Goal: Information Seeking & Learning: Understand process/instructions

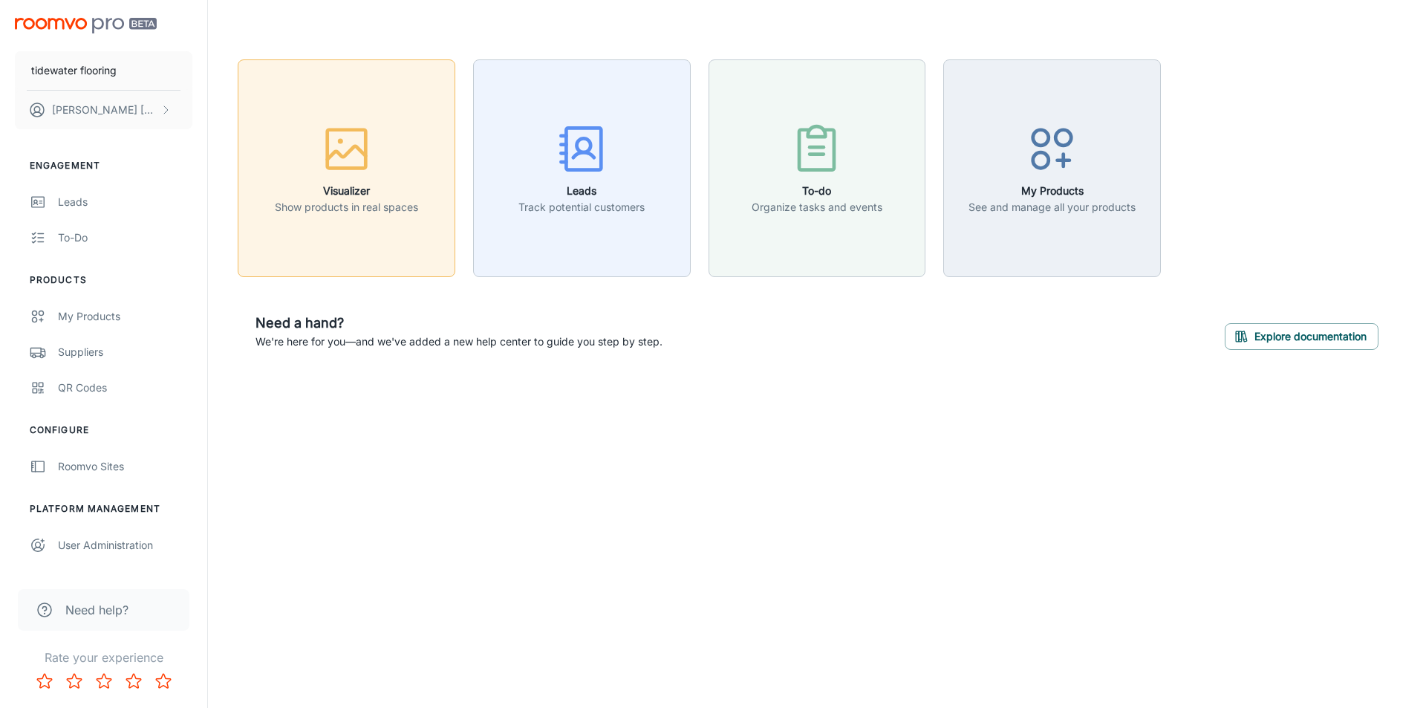
click at [362, 204] on p "Show products in real spaces" at bounding box center [346, 207] width 143 height 16
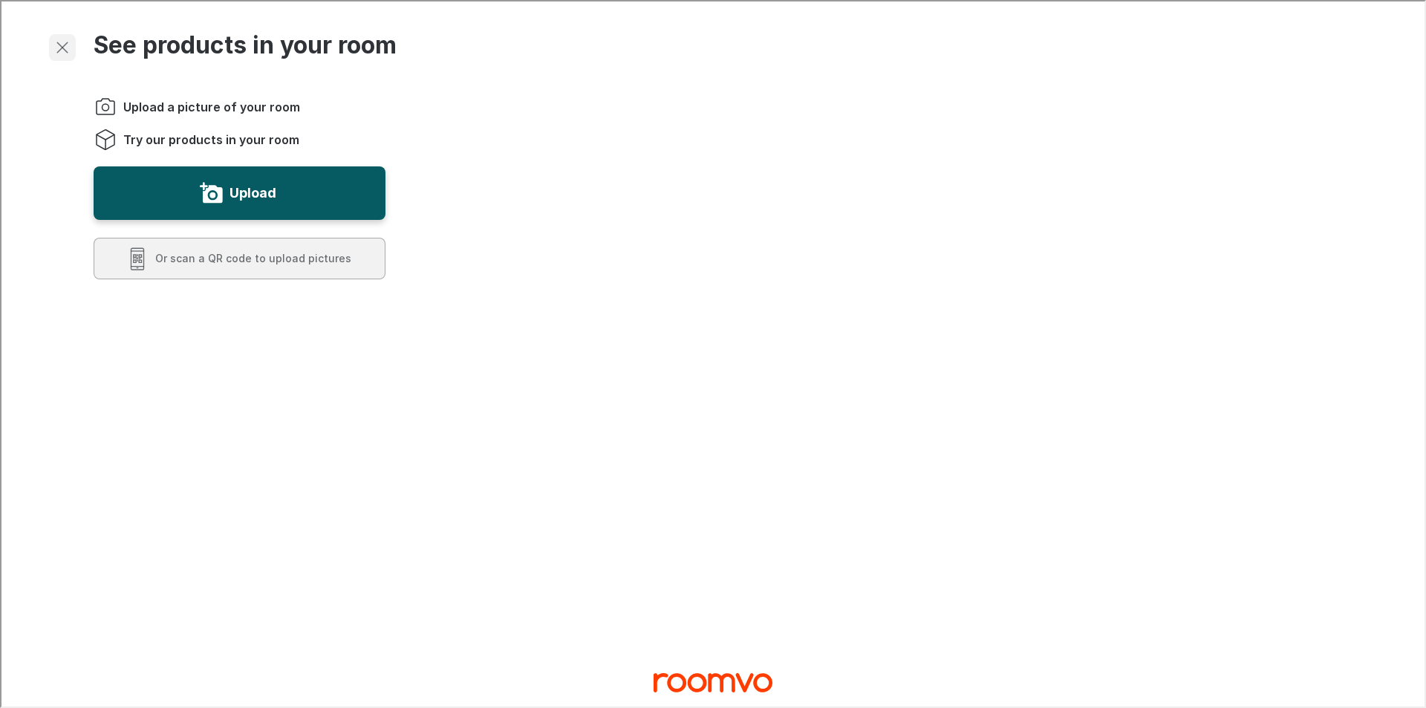
click at [60, 41] on icon "Exit visualizer" at bounding box center [61, 46] width 18 height 18
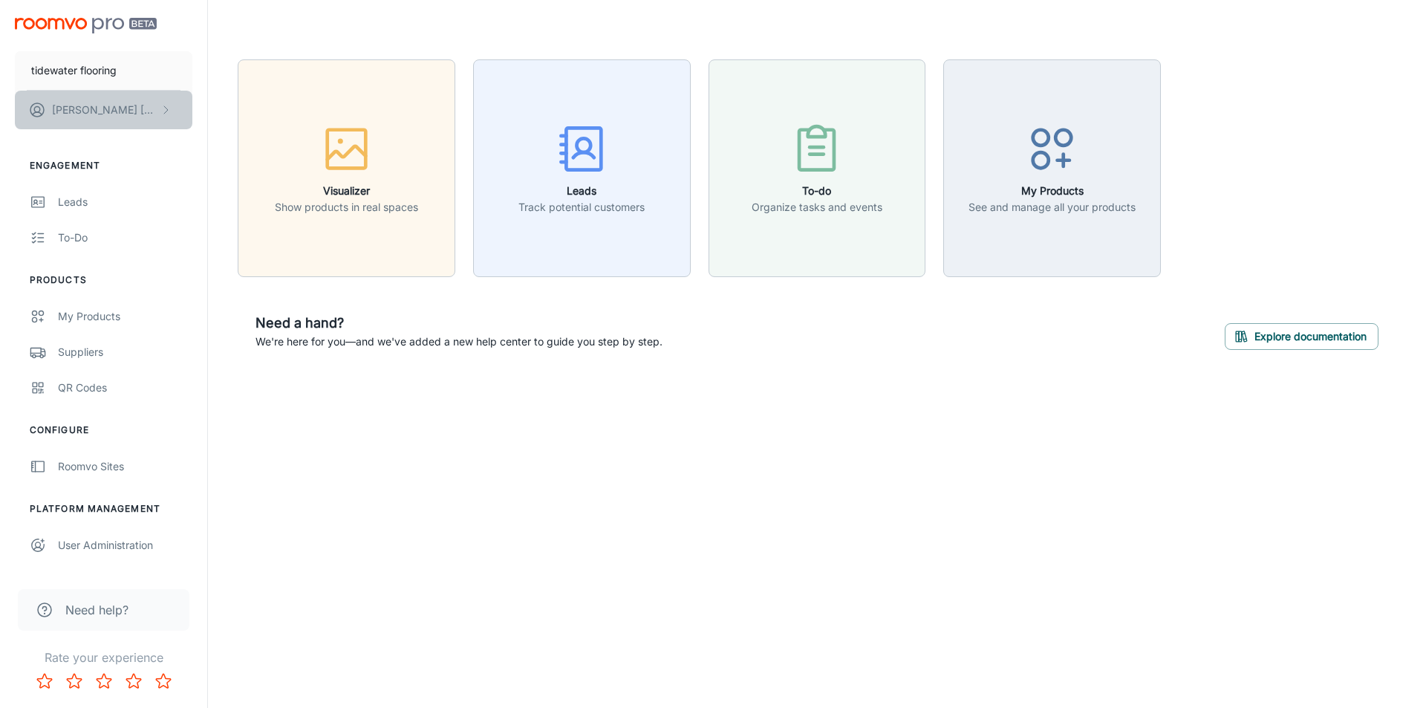
click at [77, 109] on p "Matt Weber" at bounding box center [104, 110] width 105 height 16
click at [355, 403] on div at bounding box center [713, 354] width 1426 height 708
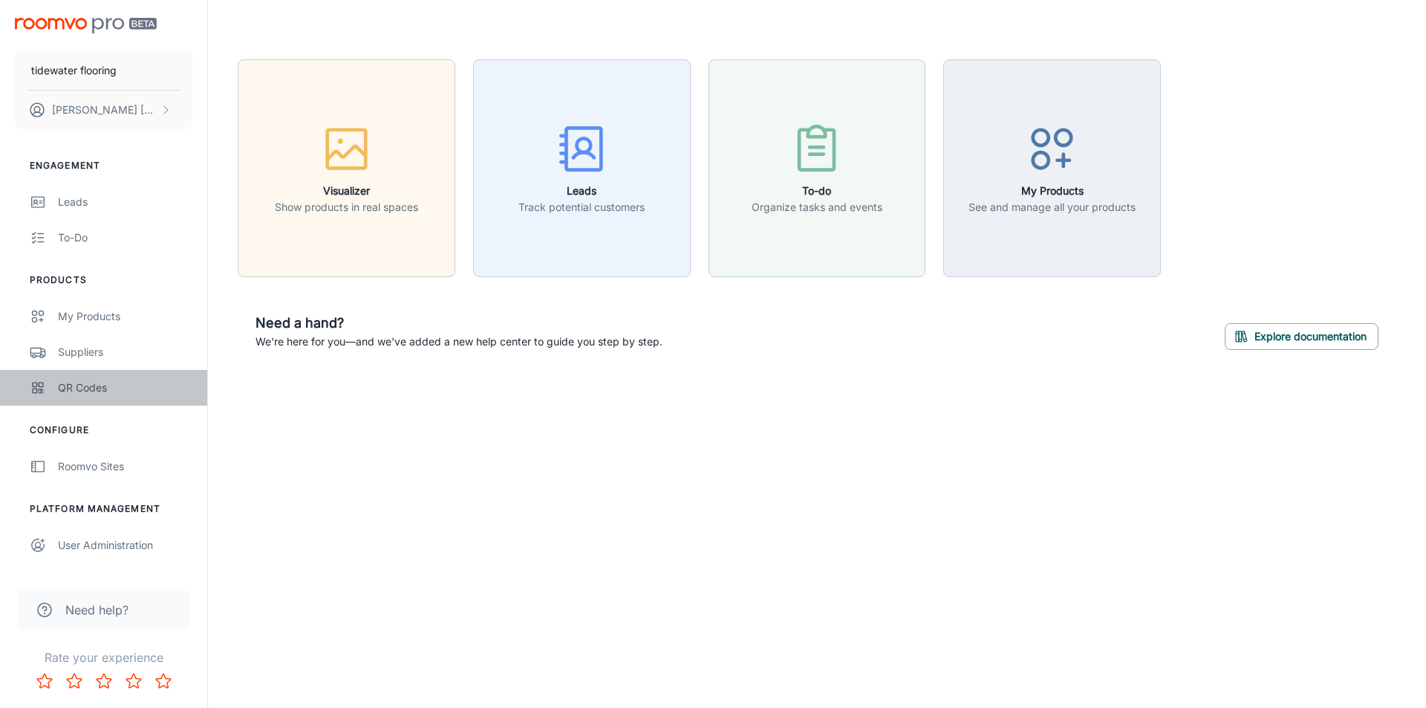
click at [81, 394] on div "QR Codes" at bounding box center [125, 388] width 134 height 16
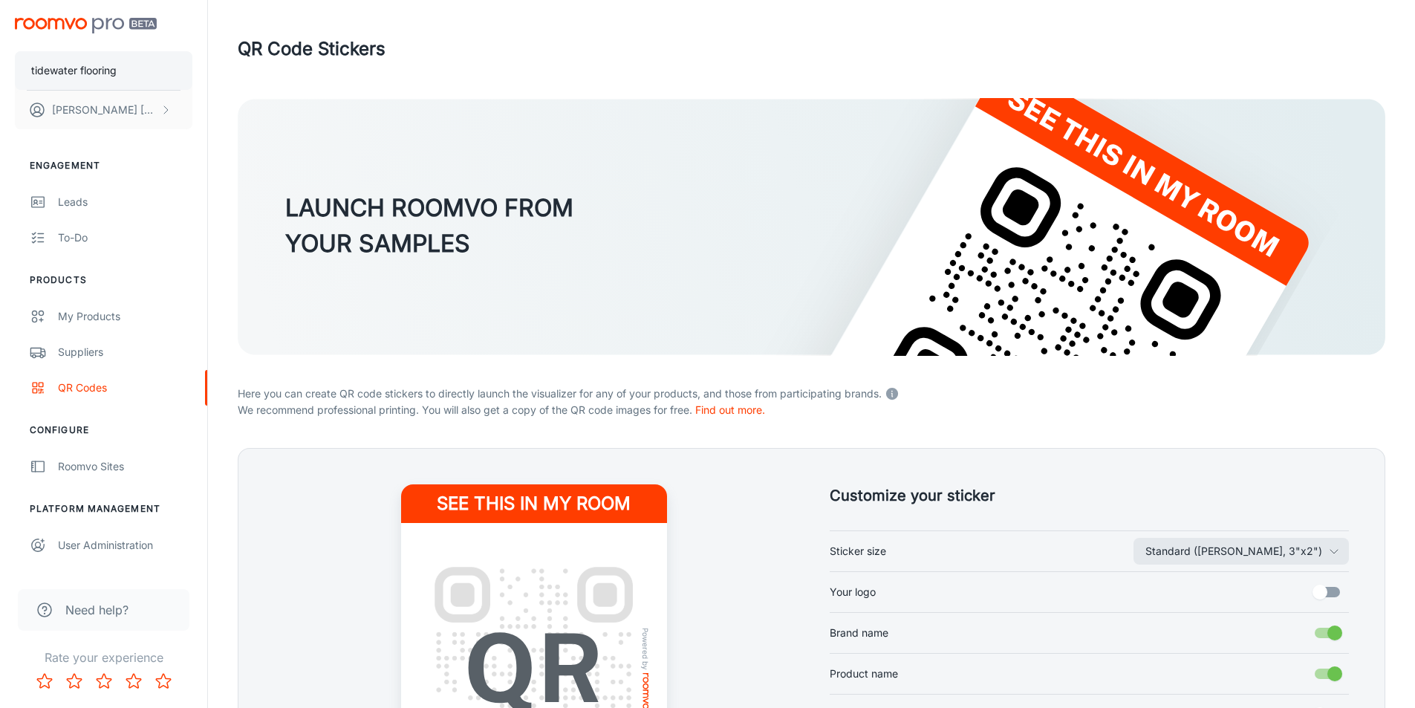
click at [68, 74] on p "tidewater flooring" at bounding box center [73, 70] width 85 height 16
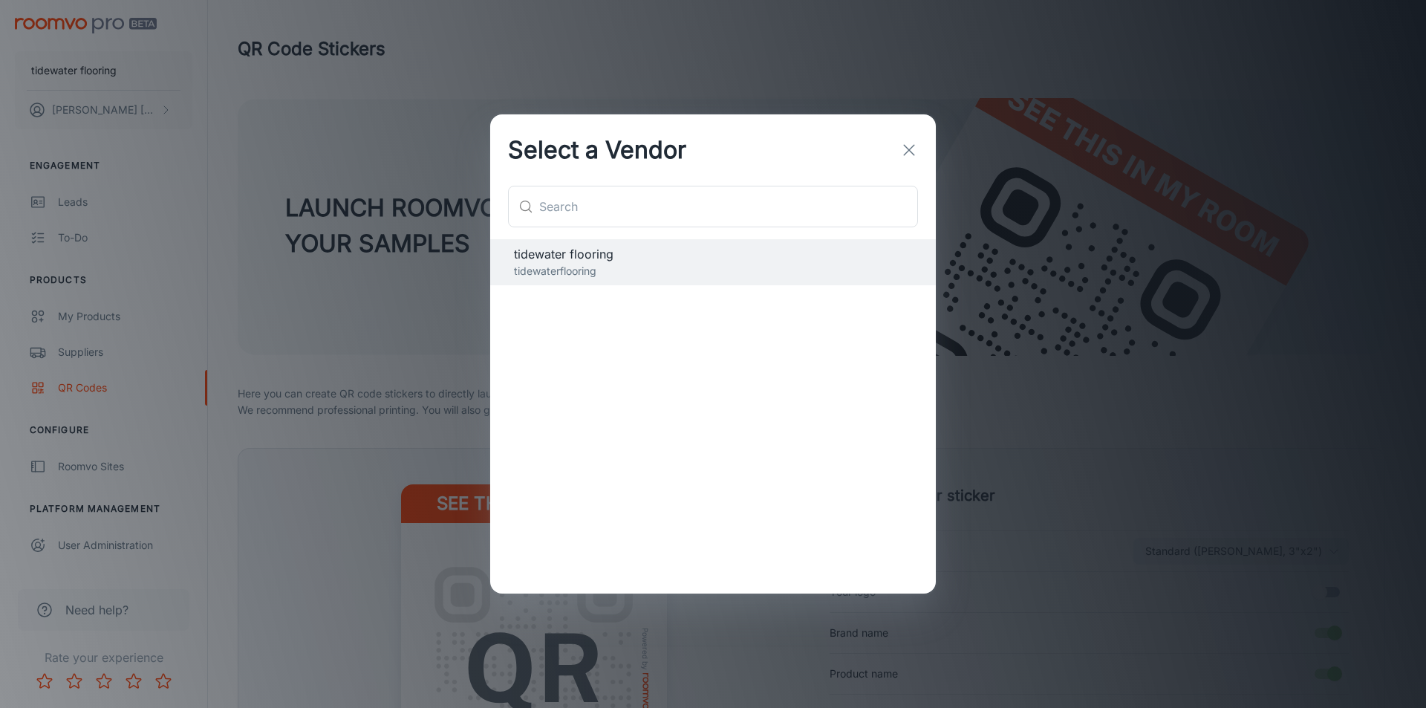
click at [924, 155] on div "Select a Vendor" at bounding box center [713, 149] width 446 height 71
click at [918, 153] on icon "button" at bounding box center [909, 150] width 18 height 18
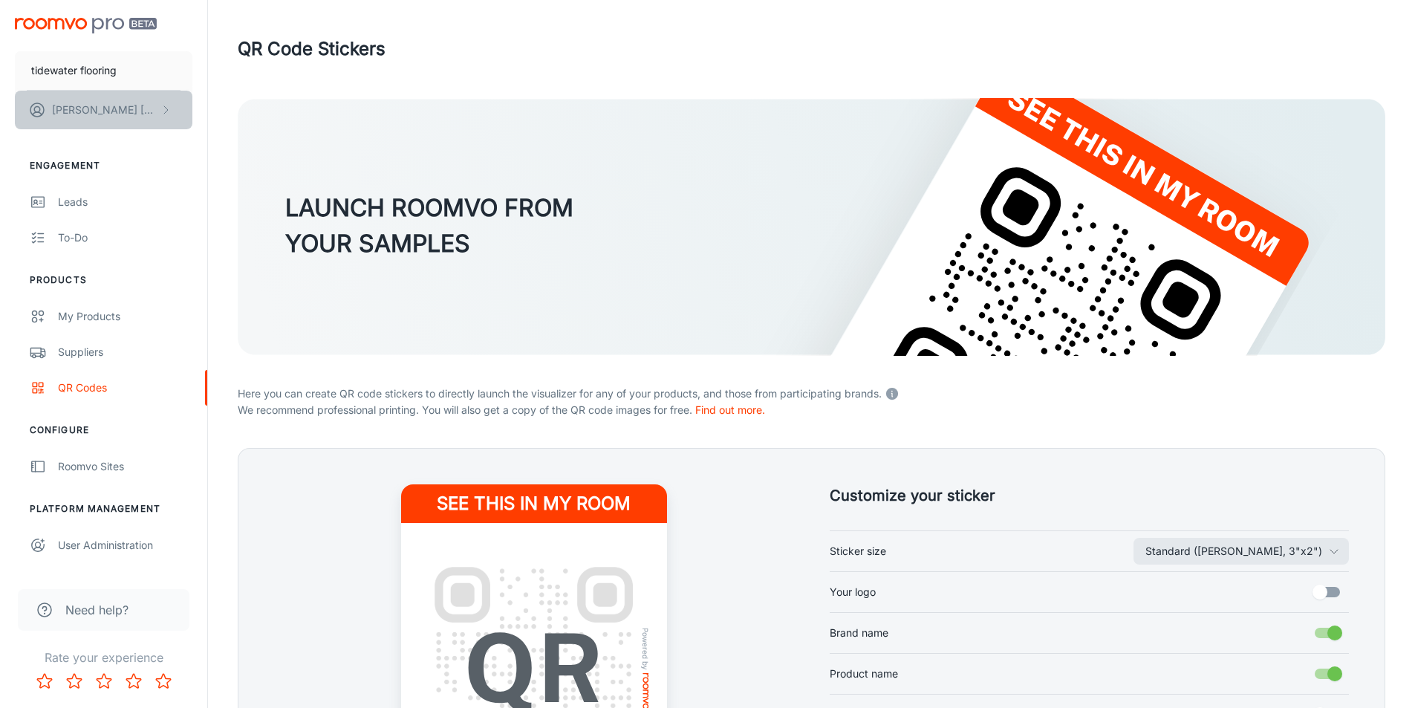
click at [92, 123] on button "Matt Weber" at bounding box center [104, 110] width 178 height 39
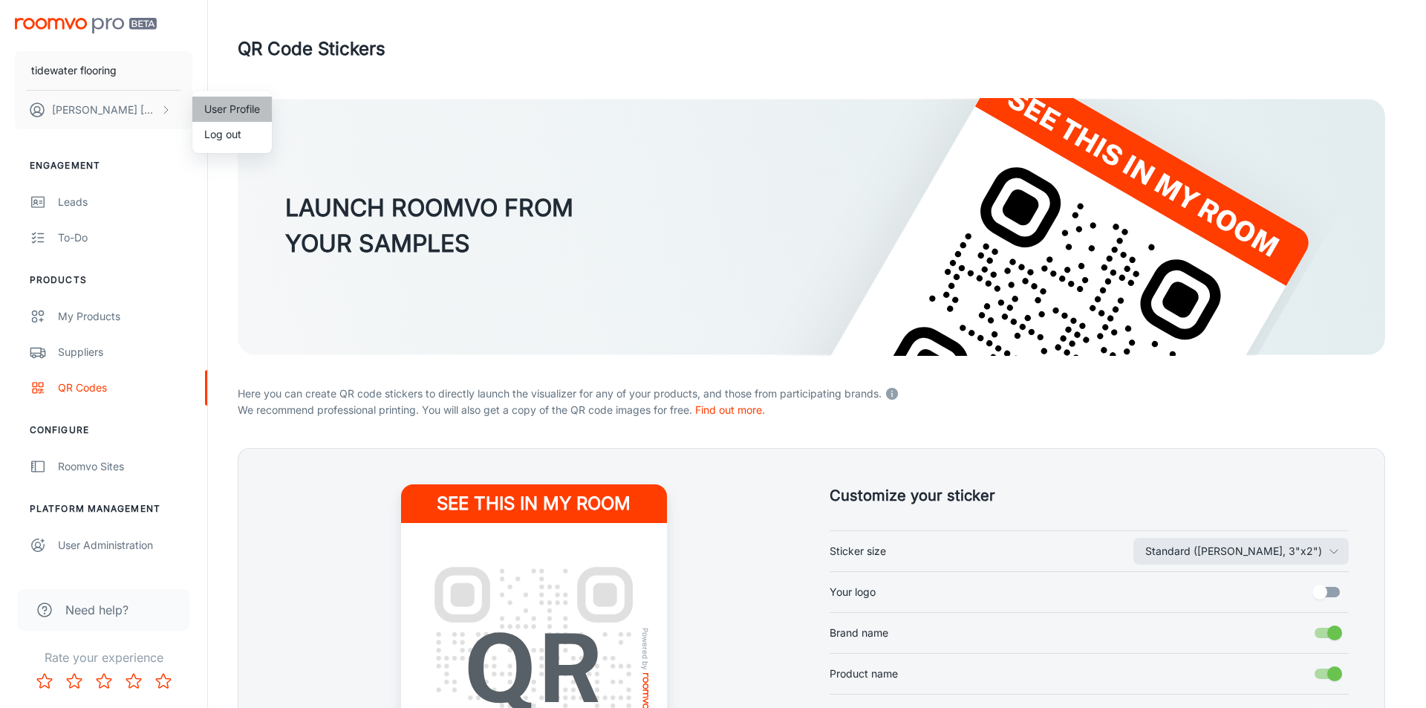
click at [228, 113] on li "User Profile" at bounding box center [231, 109] width 79 height 25
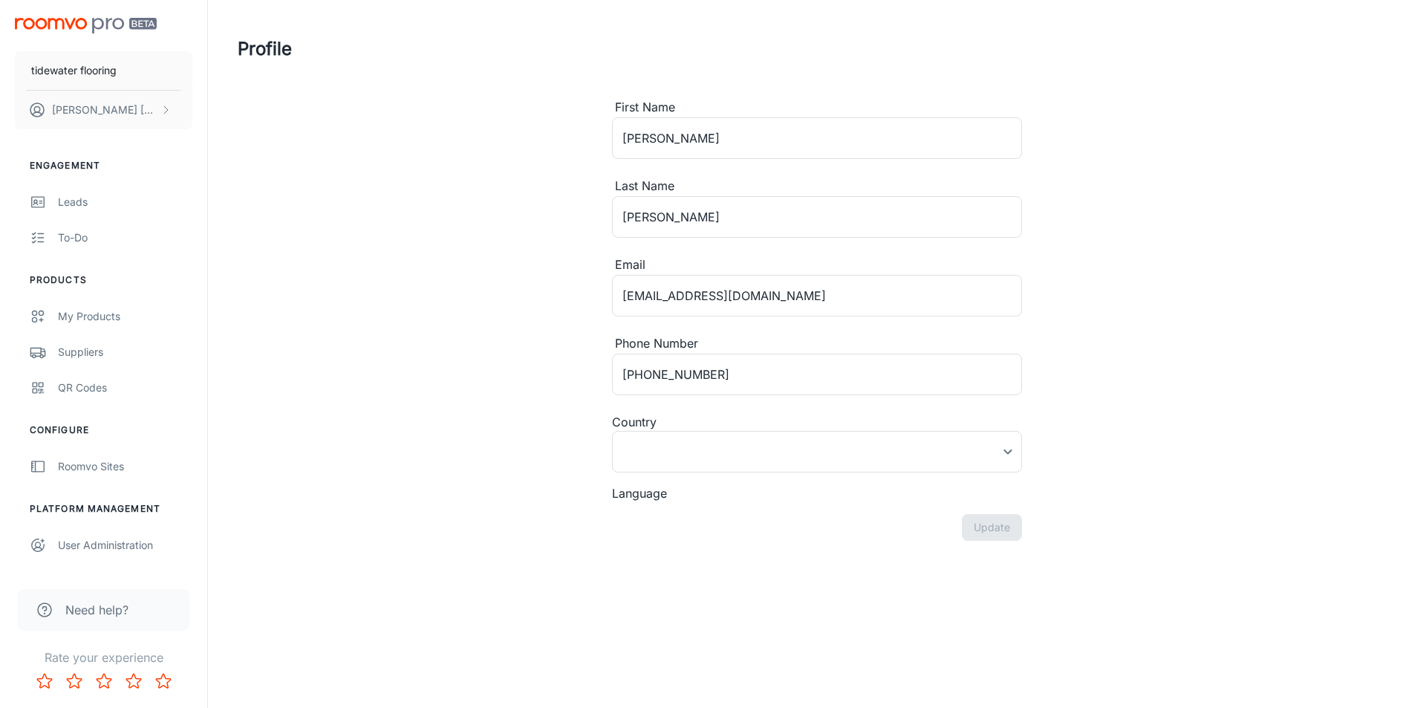
type input "United States"
click at [108, 380] on div "QR Codes" at bounding box center [125, 388] width 134 height 16
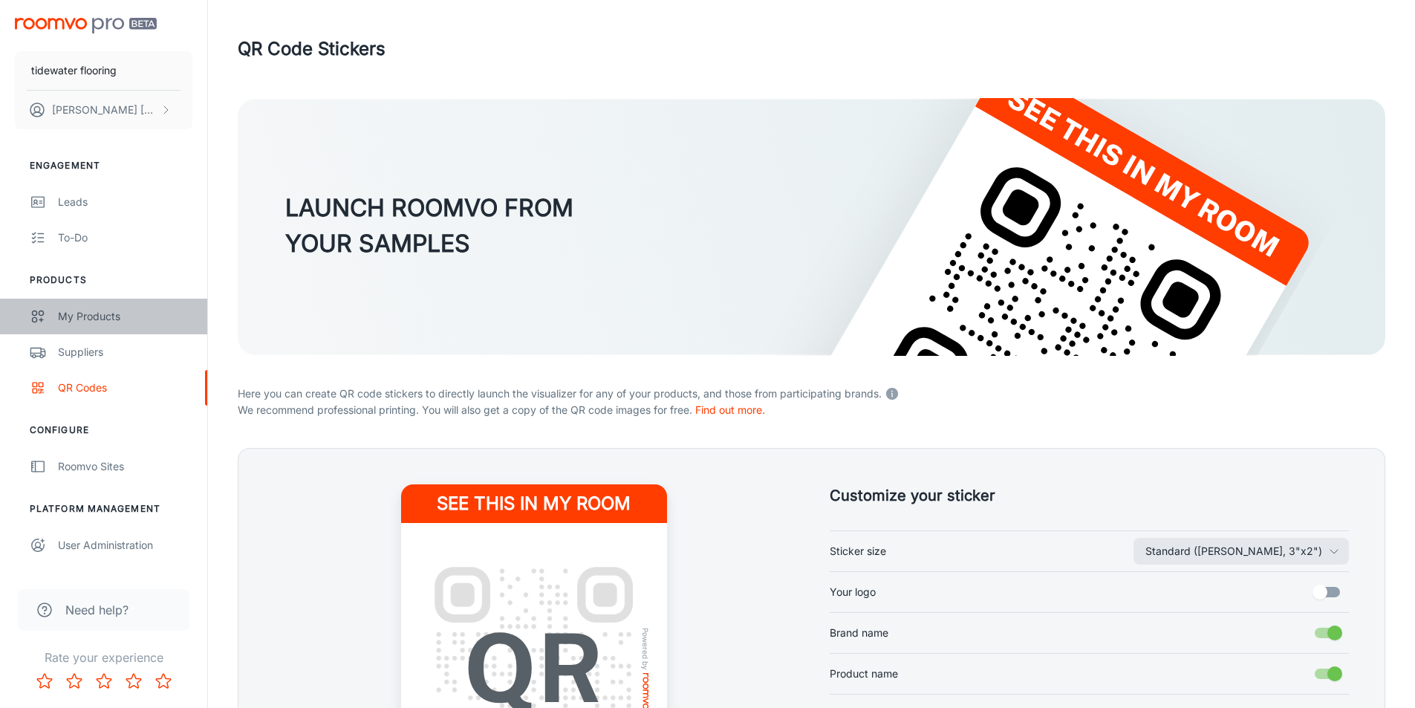
click at [91, 316] on div "My Products" at bounding box center [125, 316] width 134 height 16
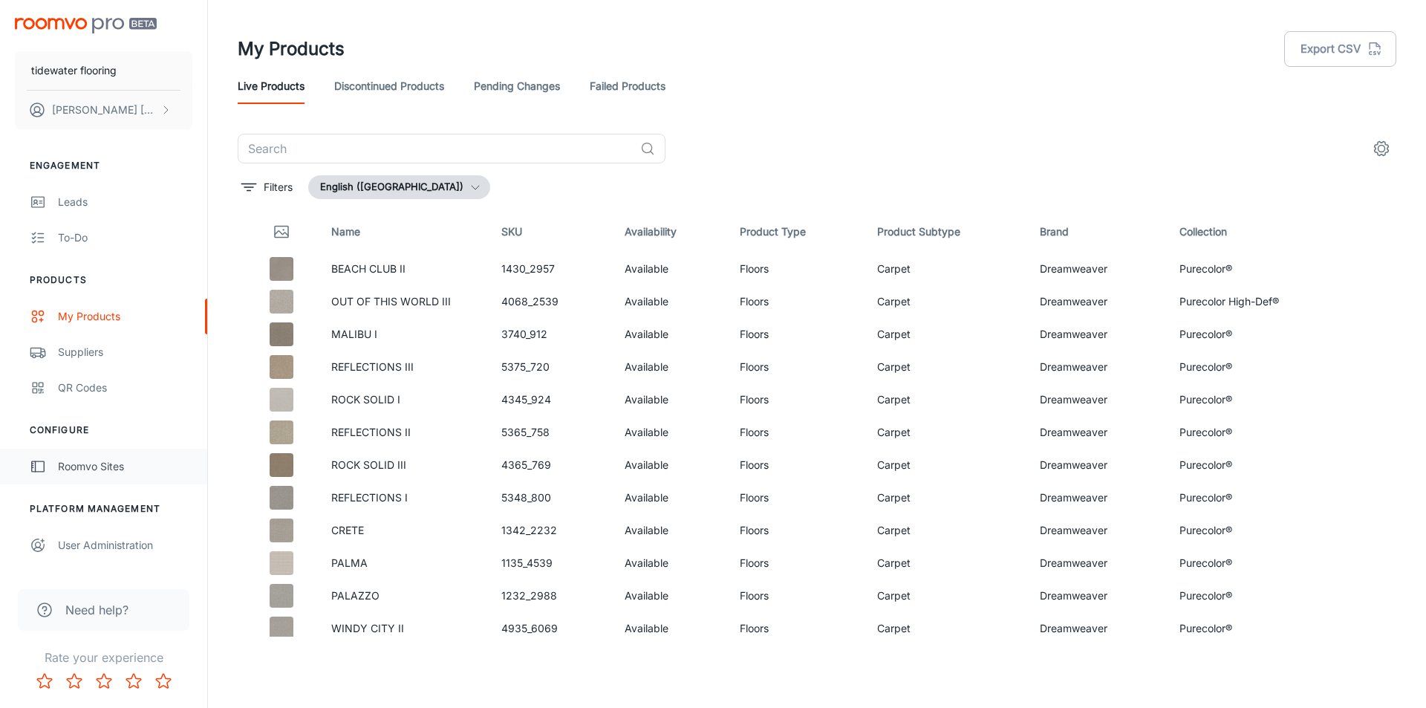
click at [69, 479] on link "Roomvo Sites" at bounding box center [103, 467] width 207 height 36
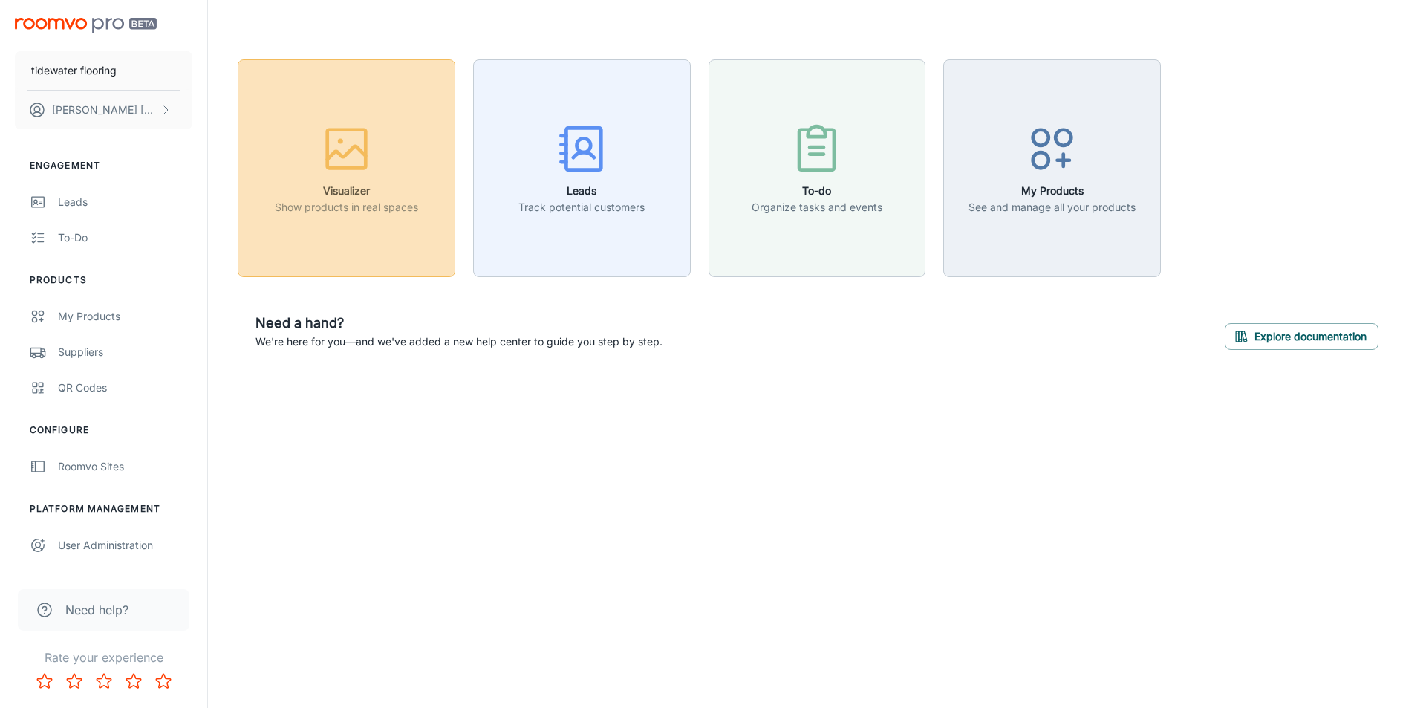
click at [330, 165] on icon "button" at bounding box center [347, 149] width 56 height 56
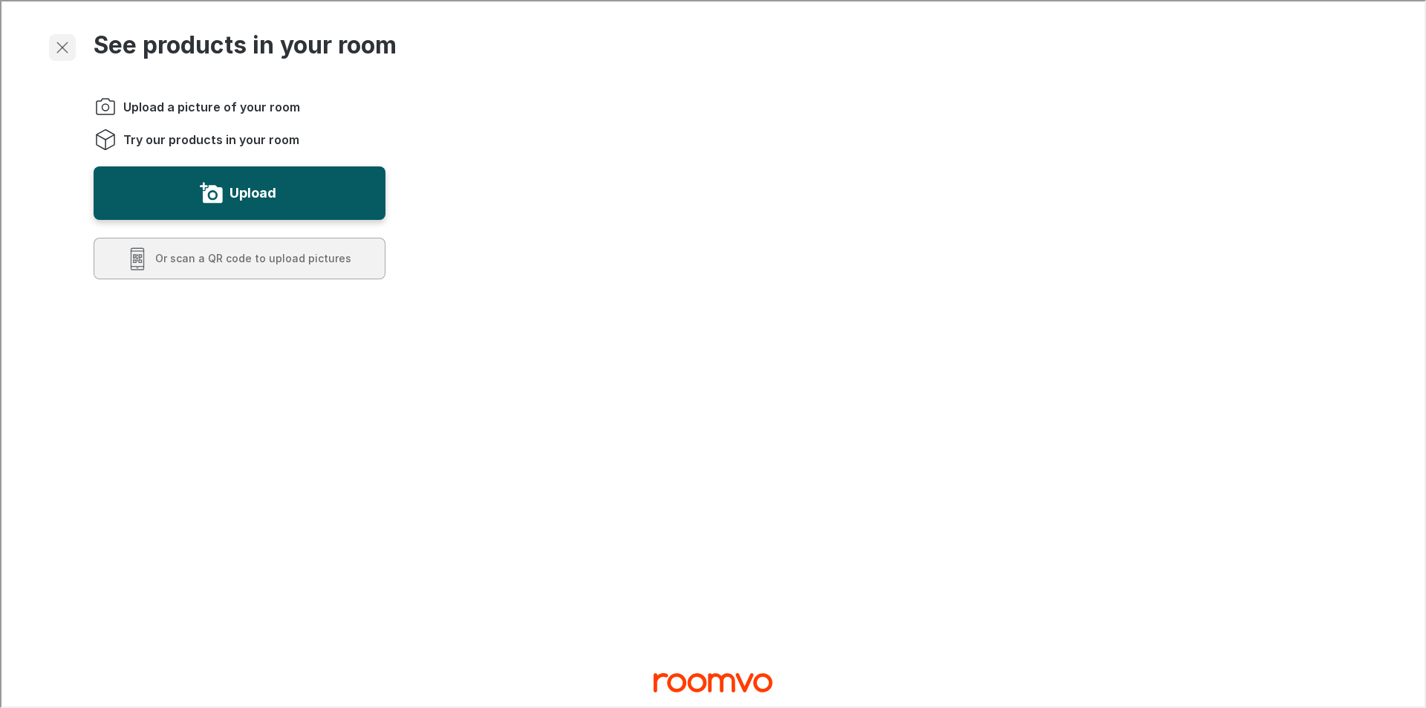
click at [49, 47] on button "Exit visualizer" at bounding box center [61, 46] width 27 height 27
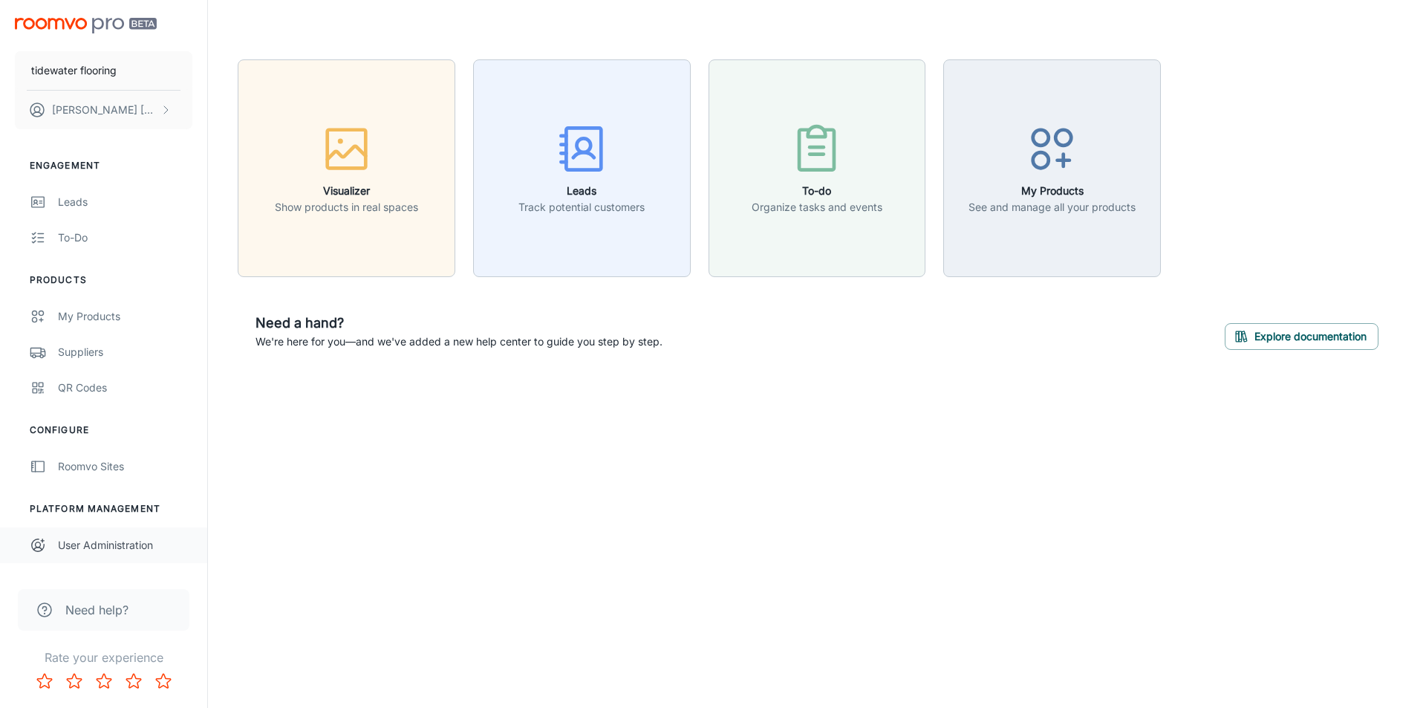
click at [101, 551] on div "User Administration" at bounding box center [125, 545] width 134 height 16
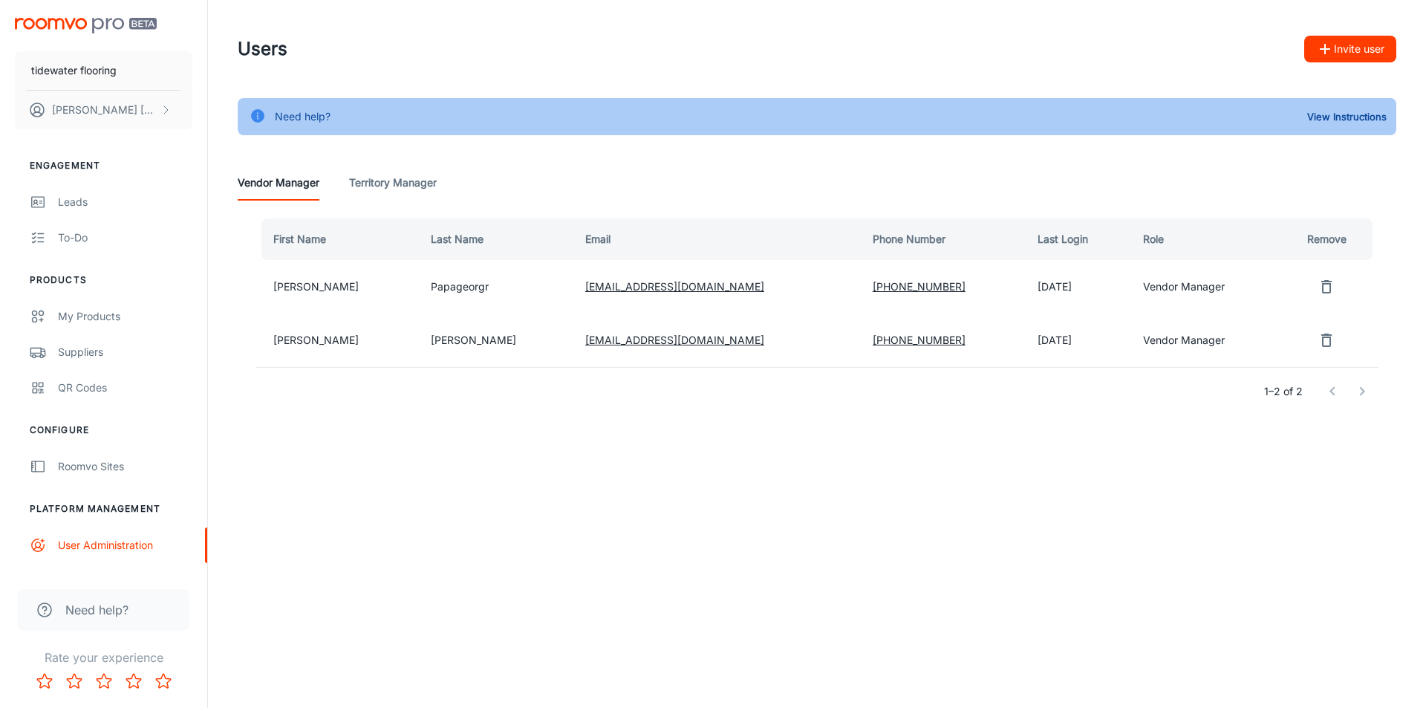
click at [104, 607] on span "Need help?" at bounding box center [96, 610] width 63 height 18
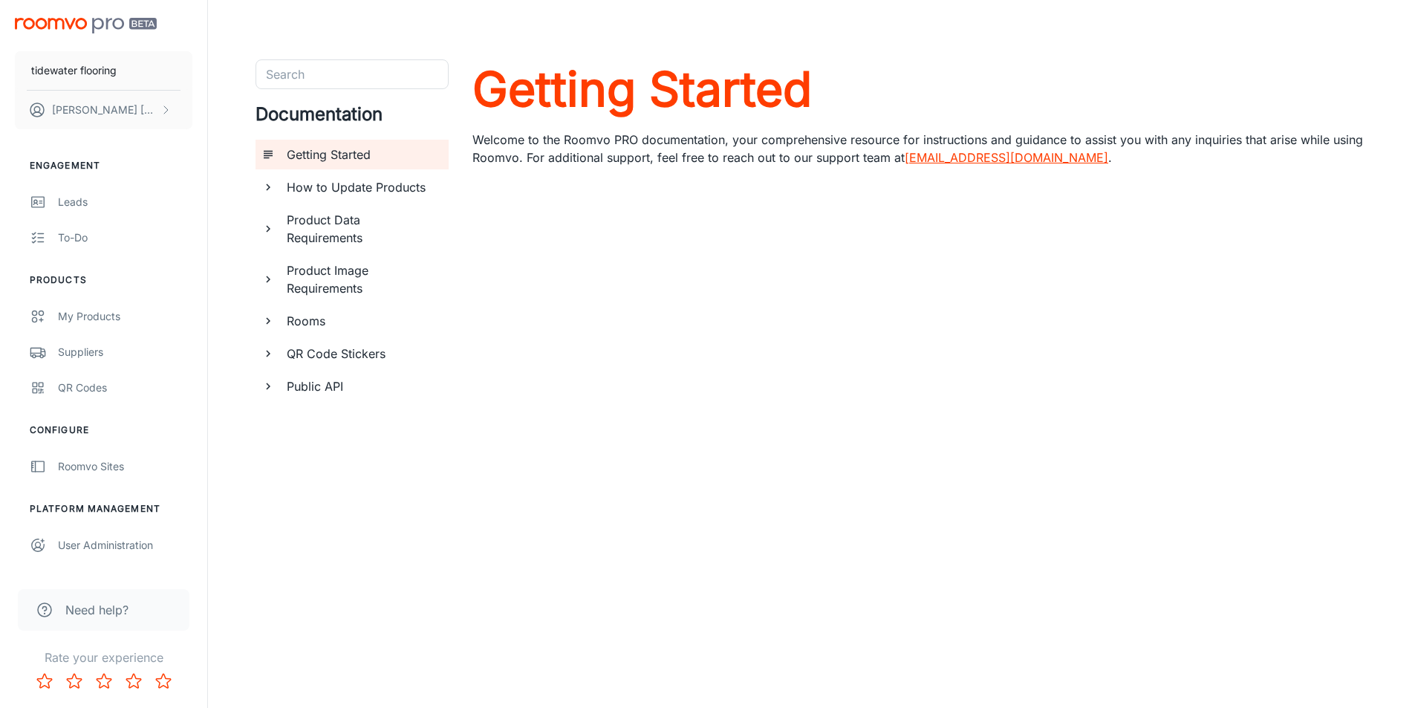
scroll to position [27, 0]
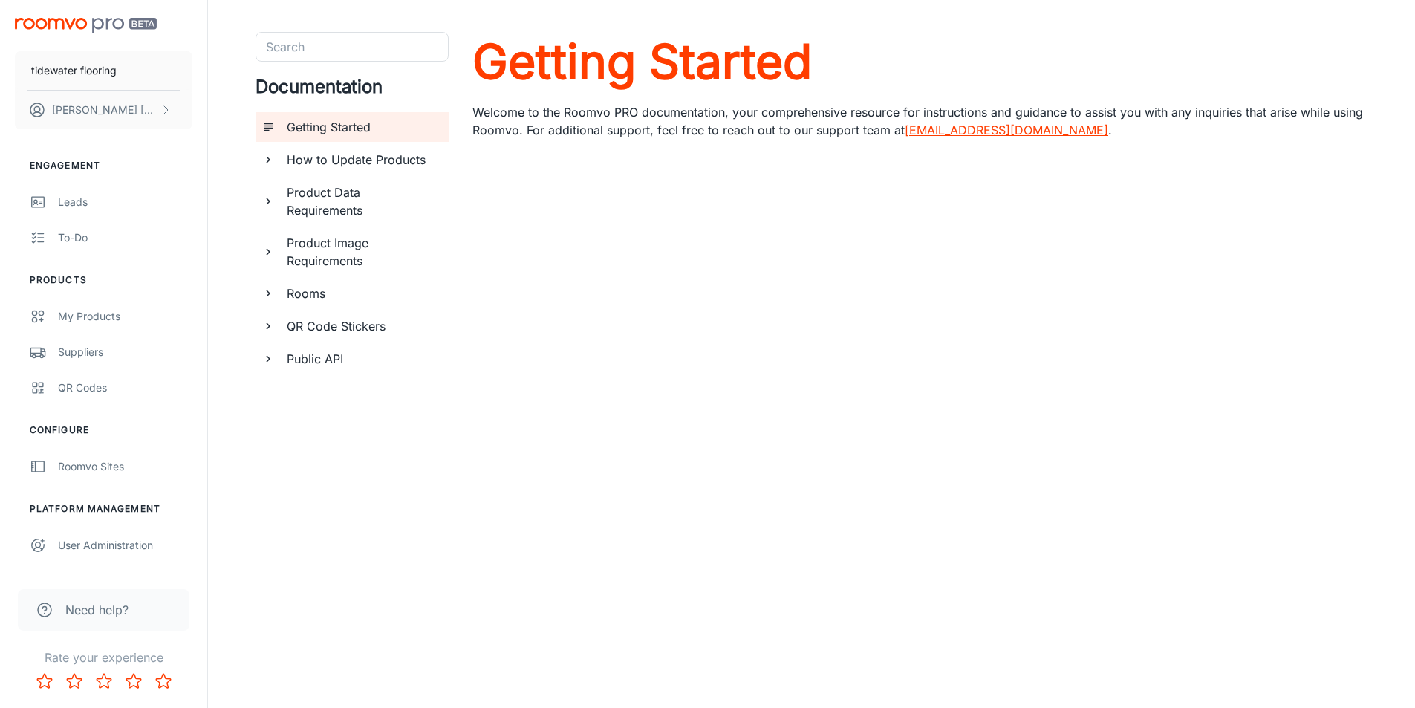
click at [410, 501] on div "Search Search Documentation Getting Started How to Update Products Product Data…" at bounding box center [352, 340] width 193 height 617
click at [59, 24] on img "scrollable content" at bounding box center [86, 26] width 142 height 16
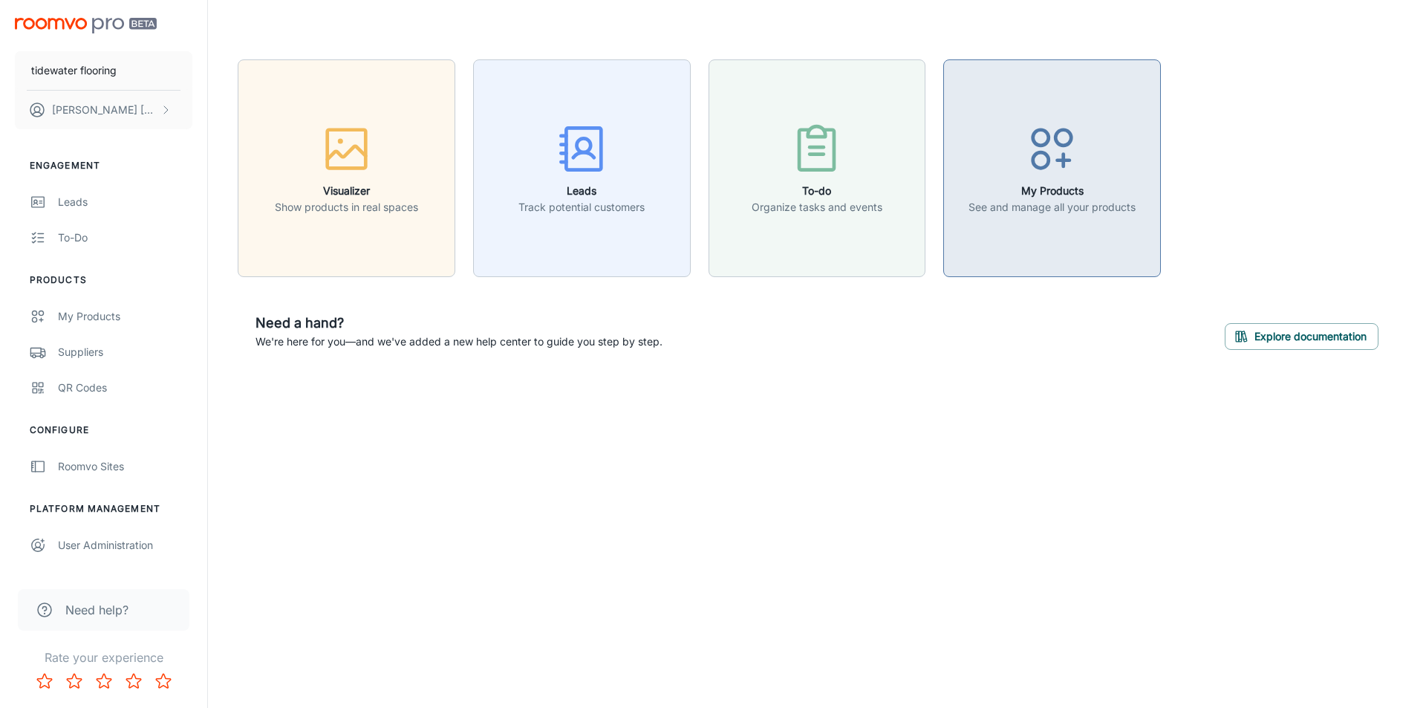
click at [1054, 225] on button "My Products See and manage all your products" at bounding box center [1053, 168] width 218 height 218
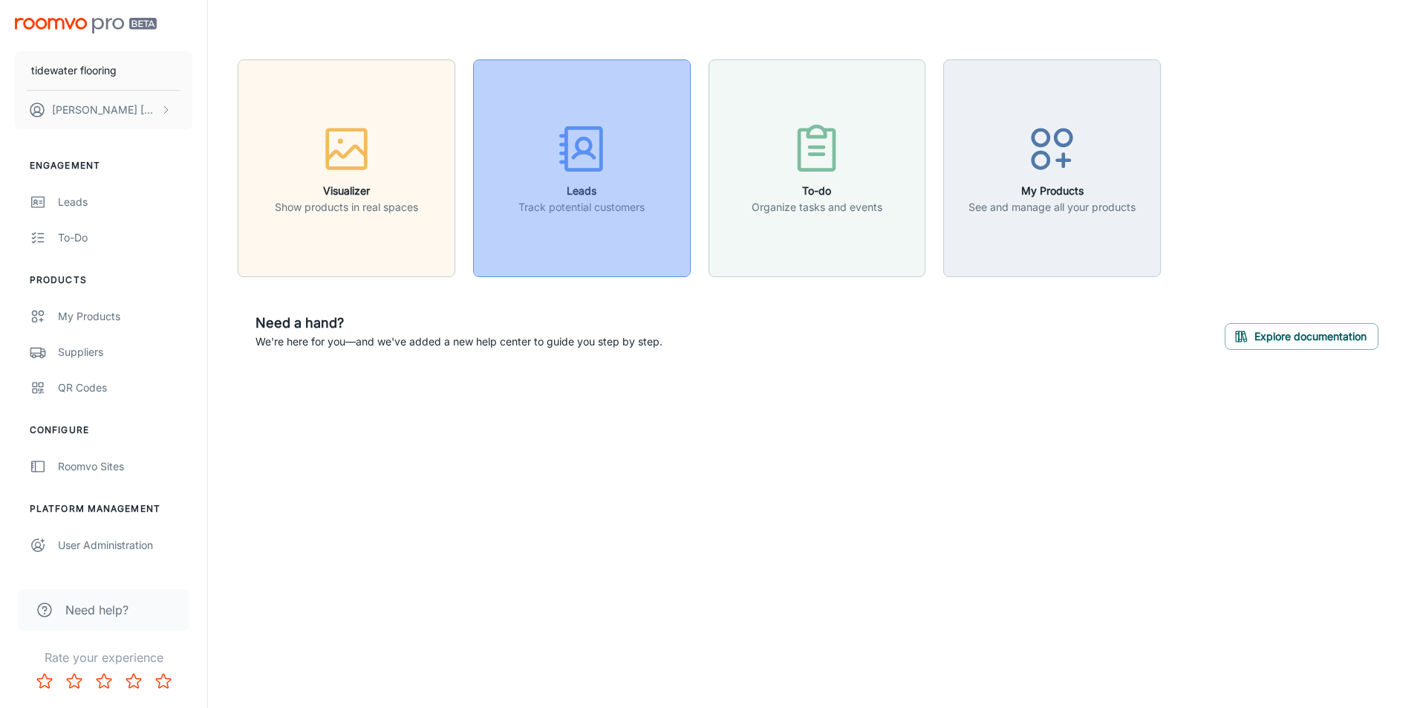
click at [516, 156] on button "Leads Track potential customers" at bounding box center [582, 168] width 218 height 218
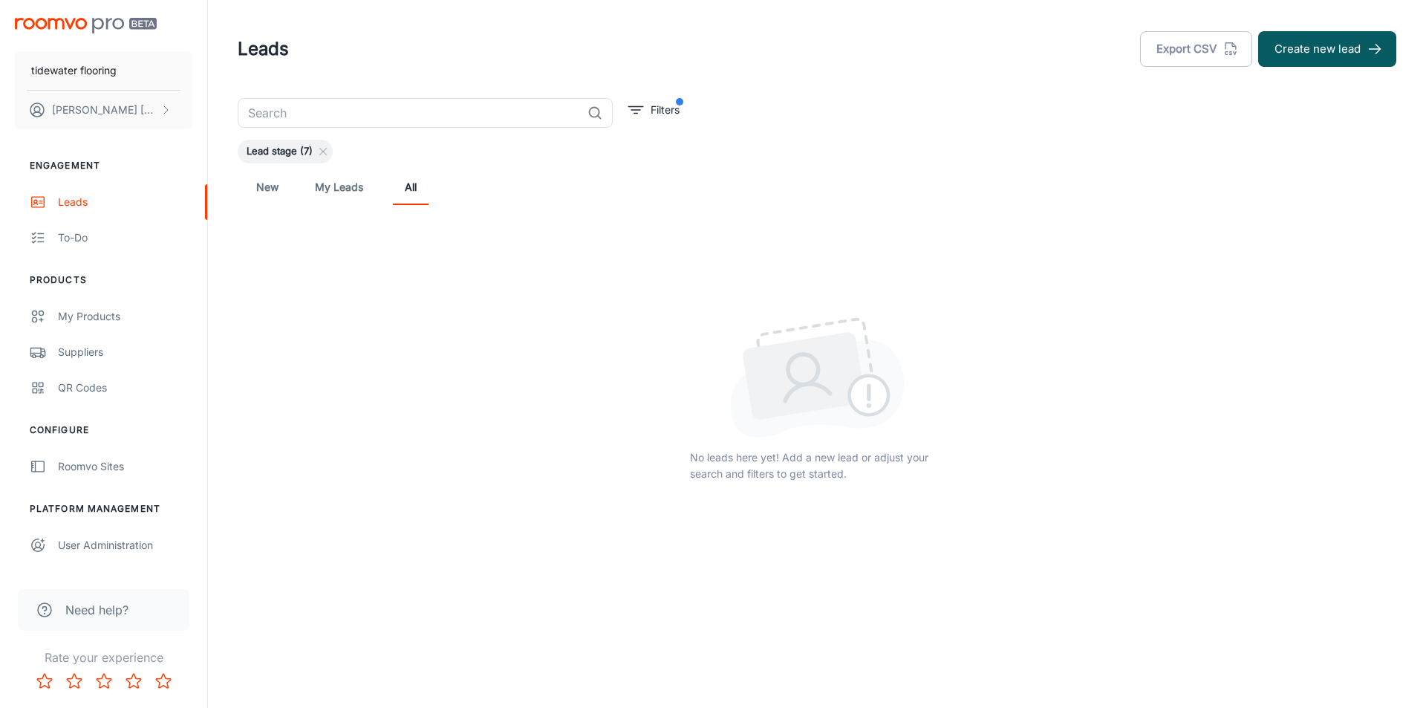
click at [337, 194] on link "My Leads" at bounding box center [339, 187] width 48 height 36
click at [281, 188] on link "New" at bounding box center [268, 187] width 36 height 36
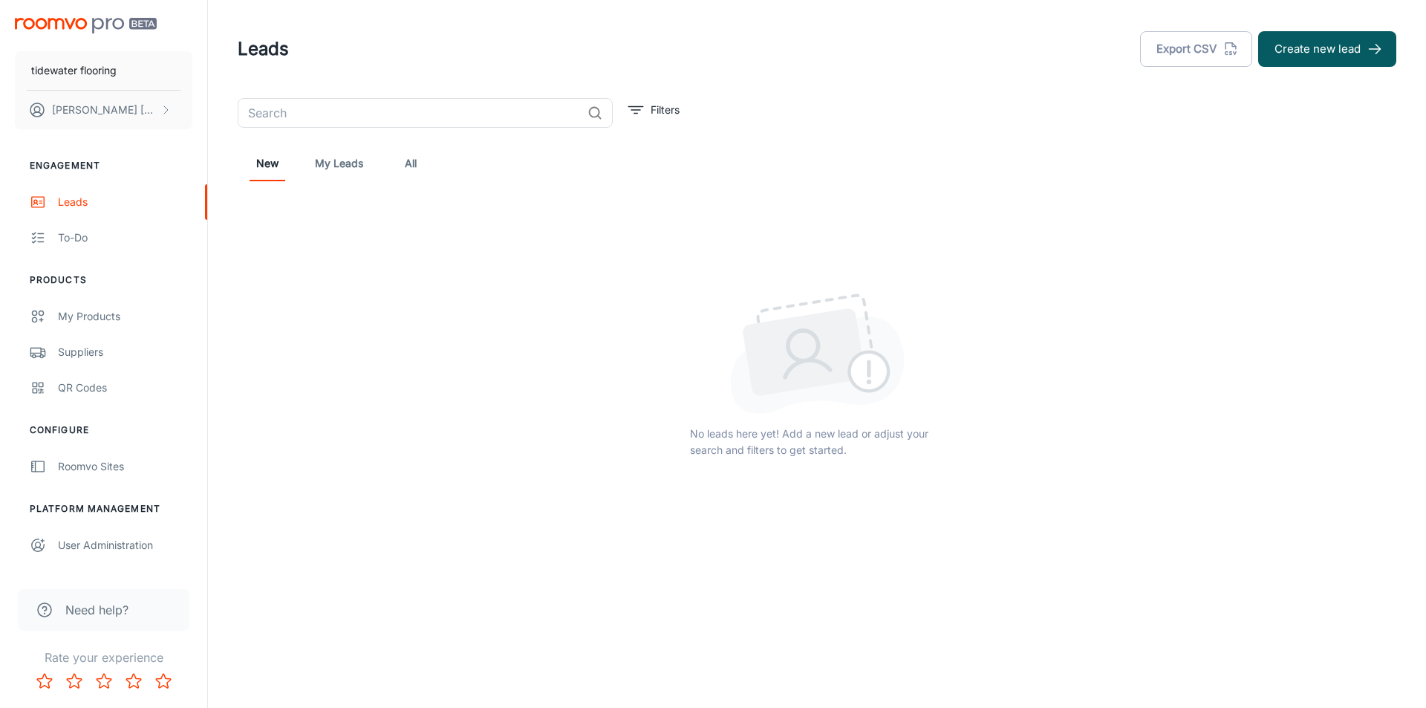
click at [406, 172] on link "All" at bounding box center [411, 164] width 36 height 36
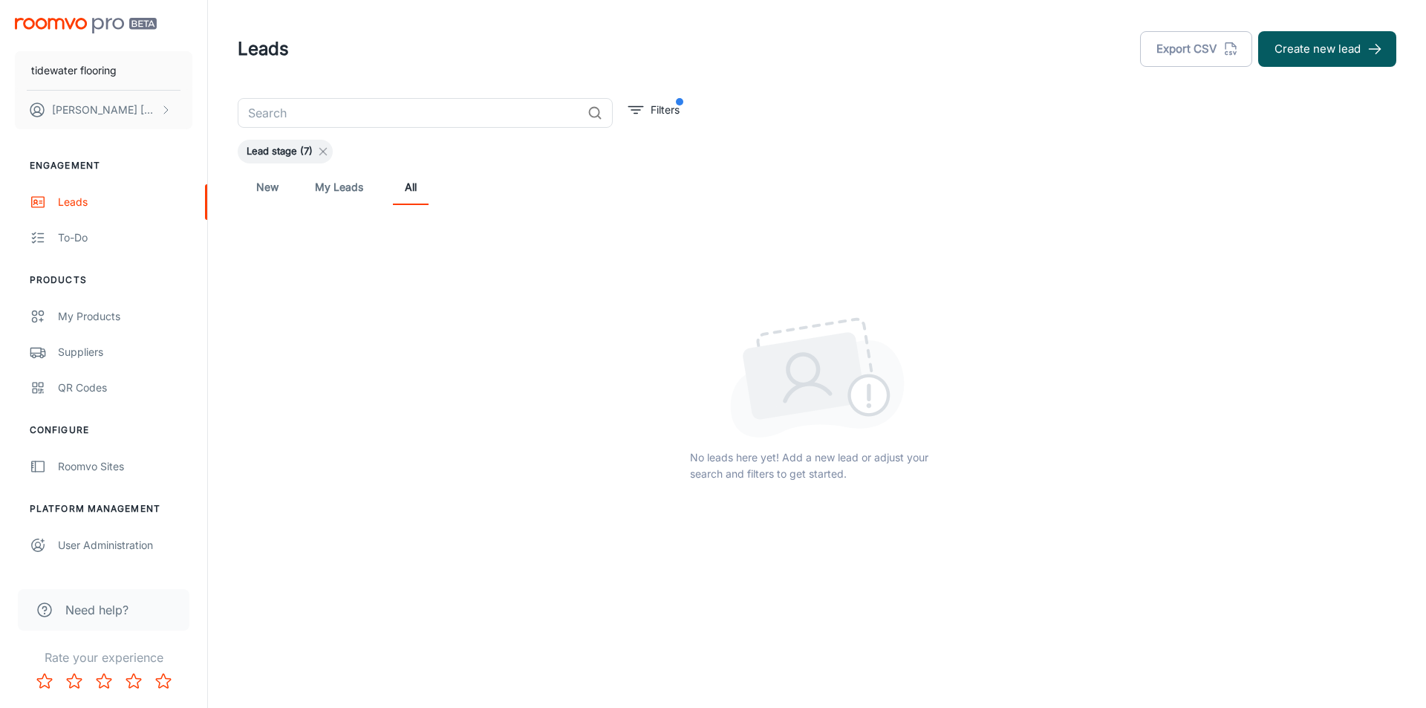
click at [328, 155] on icon at bounding box center [323, 152] width 12 height 12
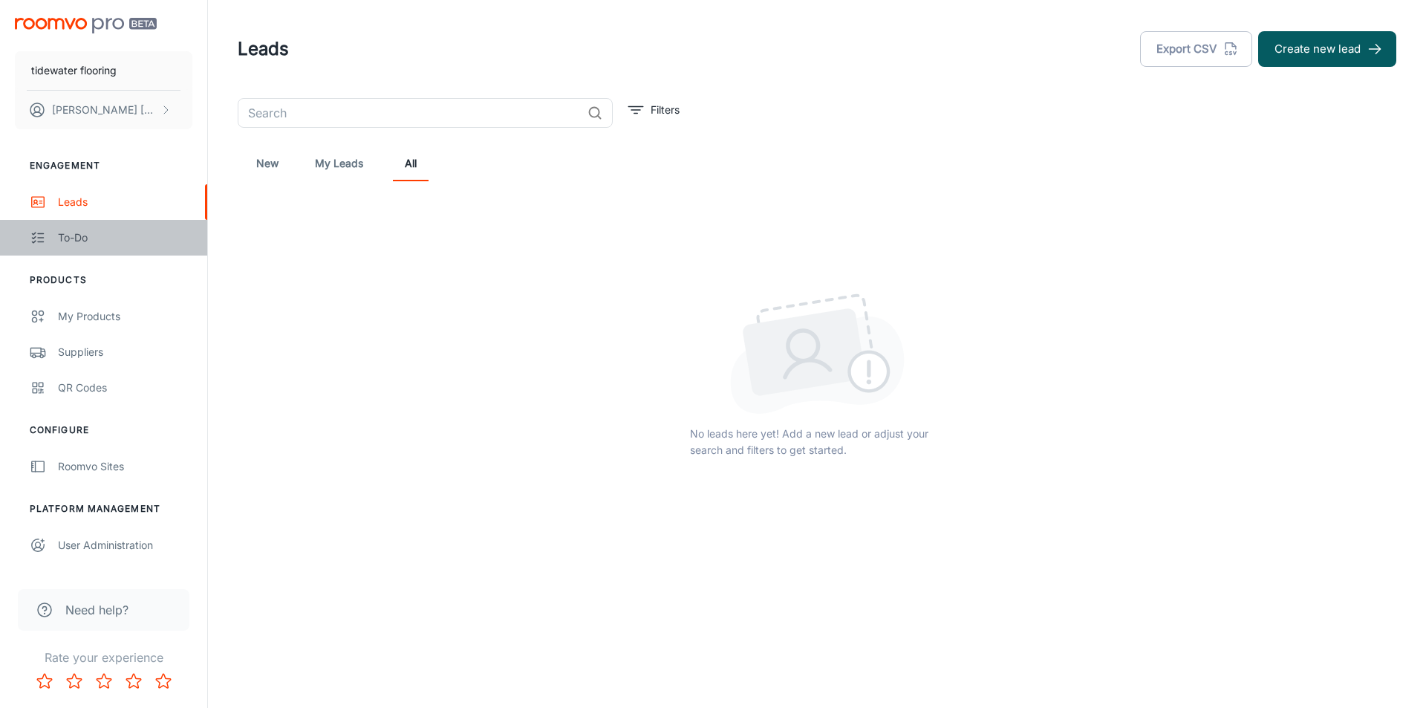
click at [78, 242] on div "To-do" at bounding box center [125, 238] width 134 height 16
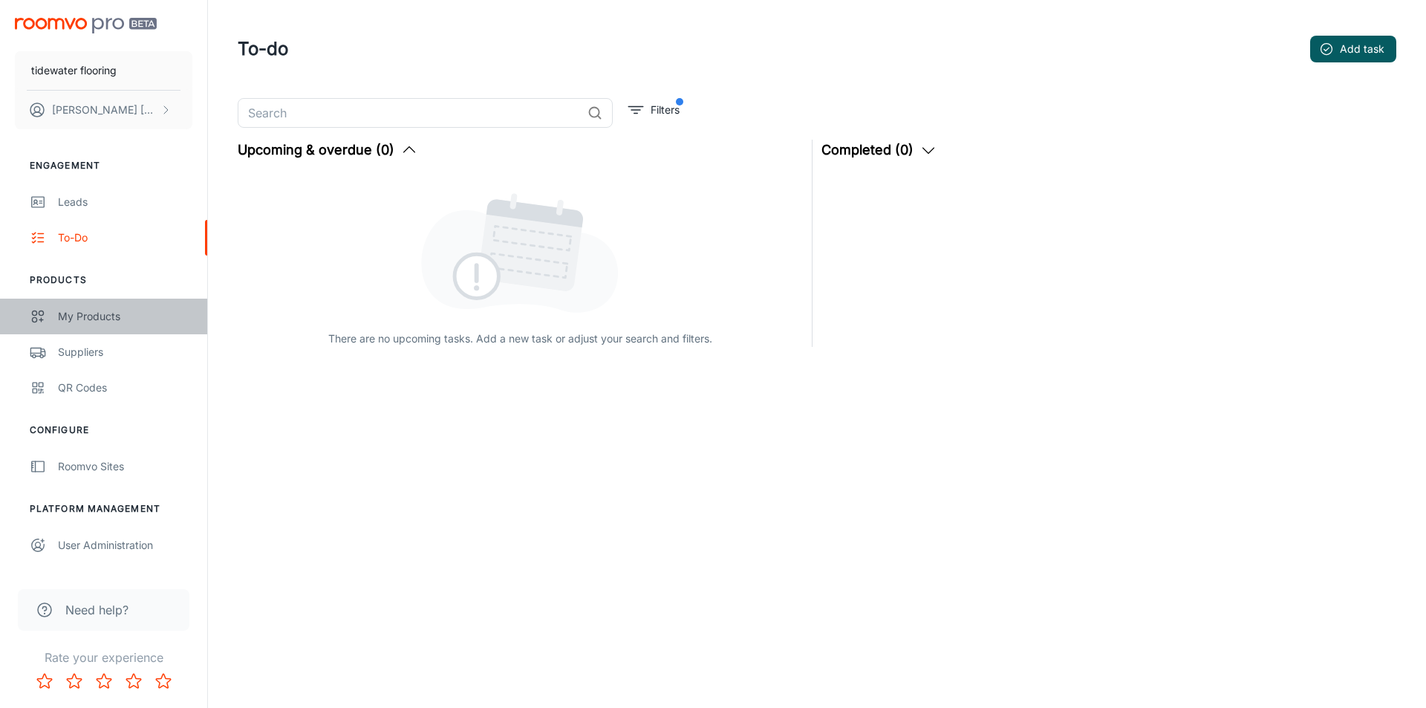
click at [102, 316] on div "My Products" at bounding box center [125, 316] width 134 height 16
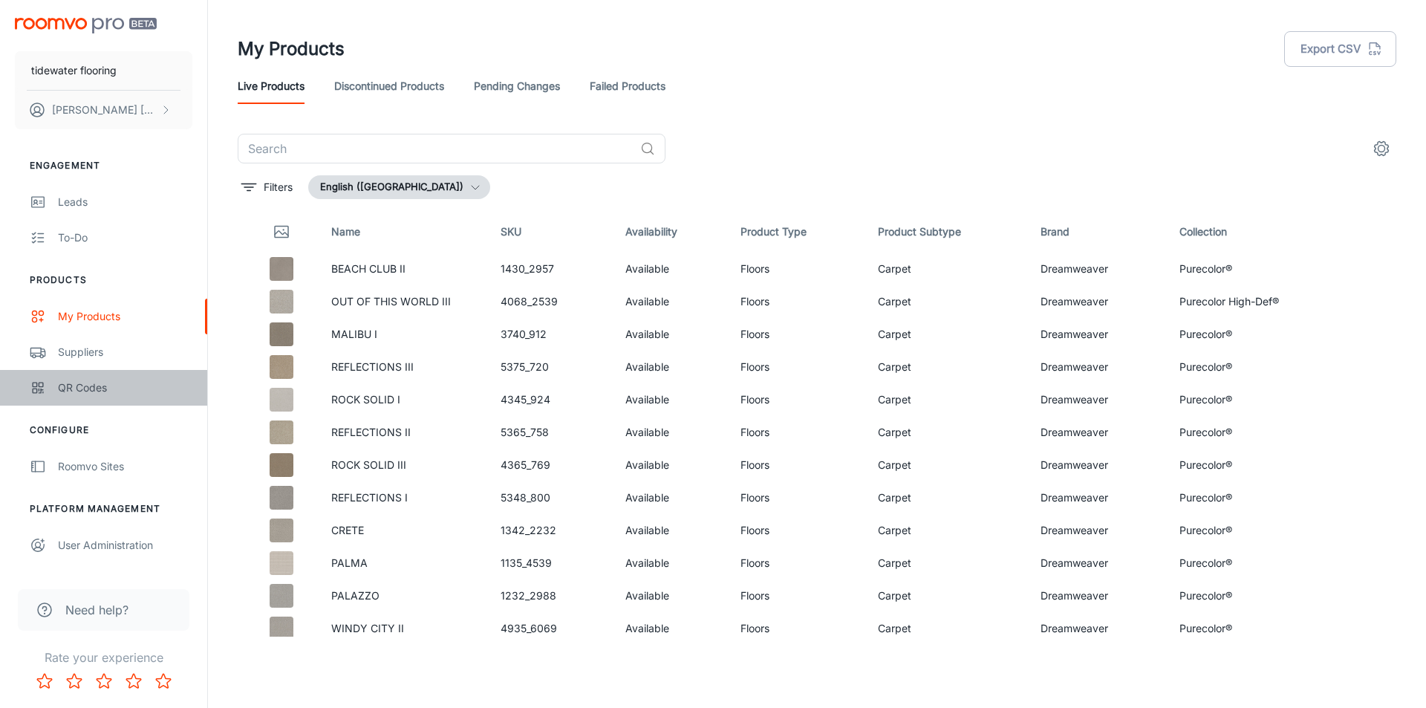
click at [126, 380] on div "QR Codes" at bounding box center [125, 388] width 134 height 16
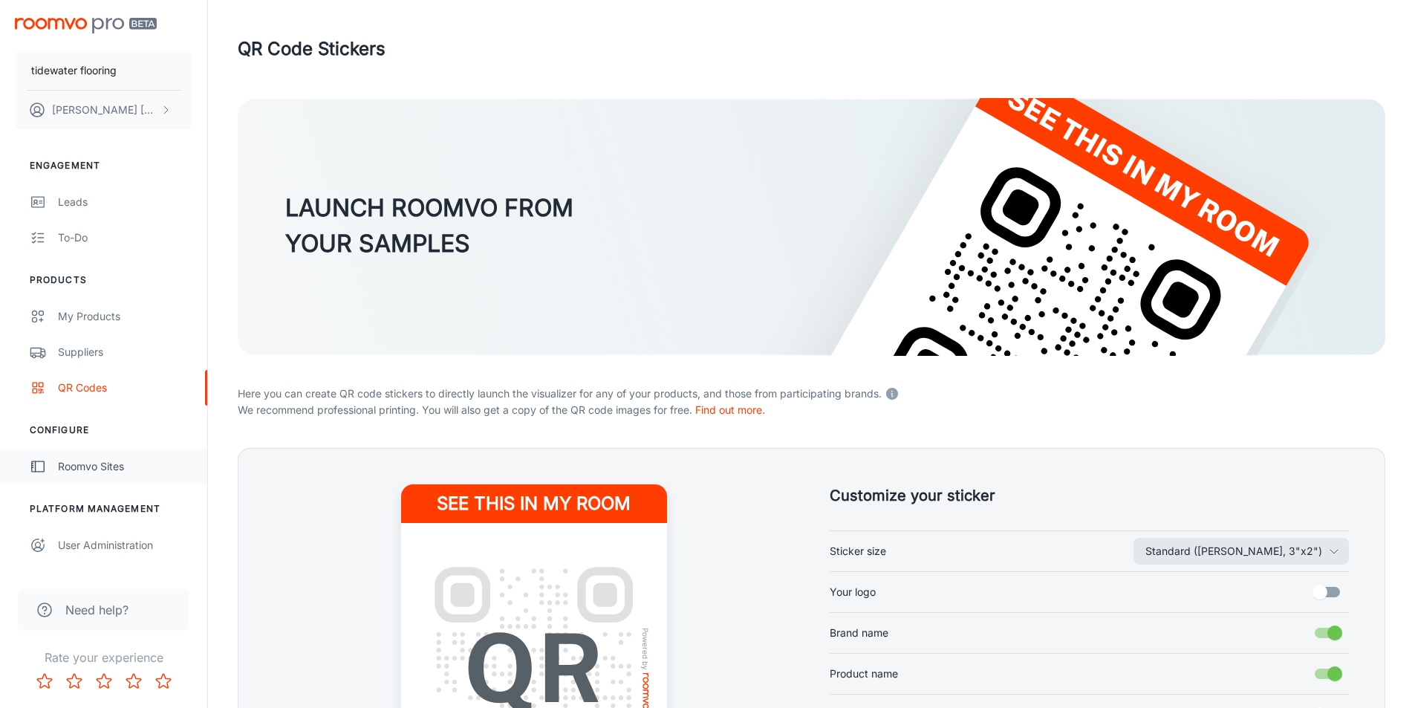
click at [91, 471] on div "Roomvo Sites" at bounding box center [125, 466] width 134 height 16
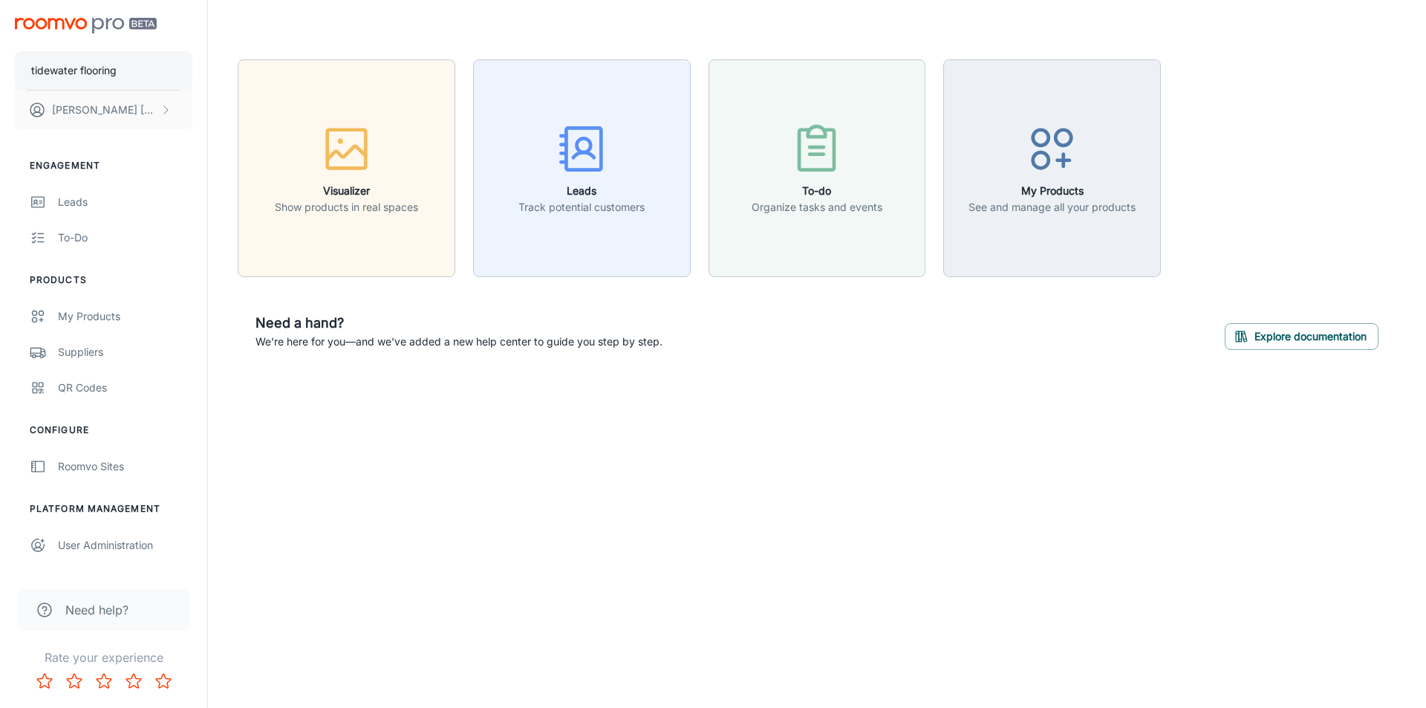
click at [79, 70] on p "tidewater flooring" at bounding box center [73, 70] width 85 height 16
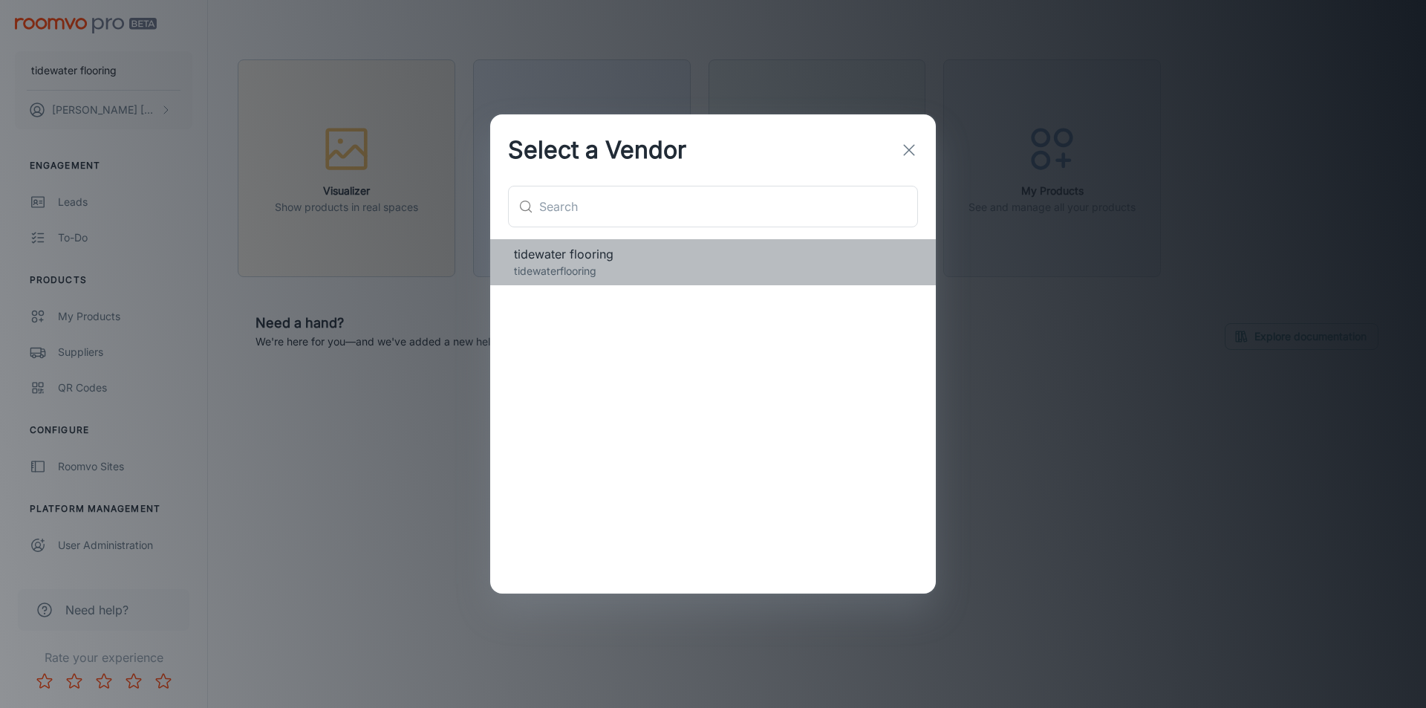
click at [528, 262] on span "tidewater flooring" at bounding box center [713, 254] width 398 height 18
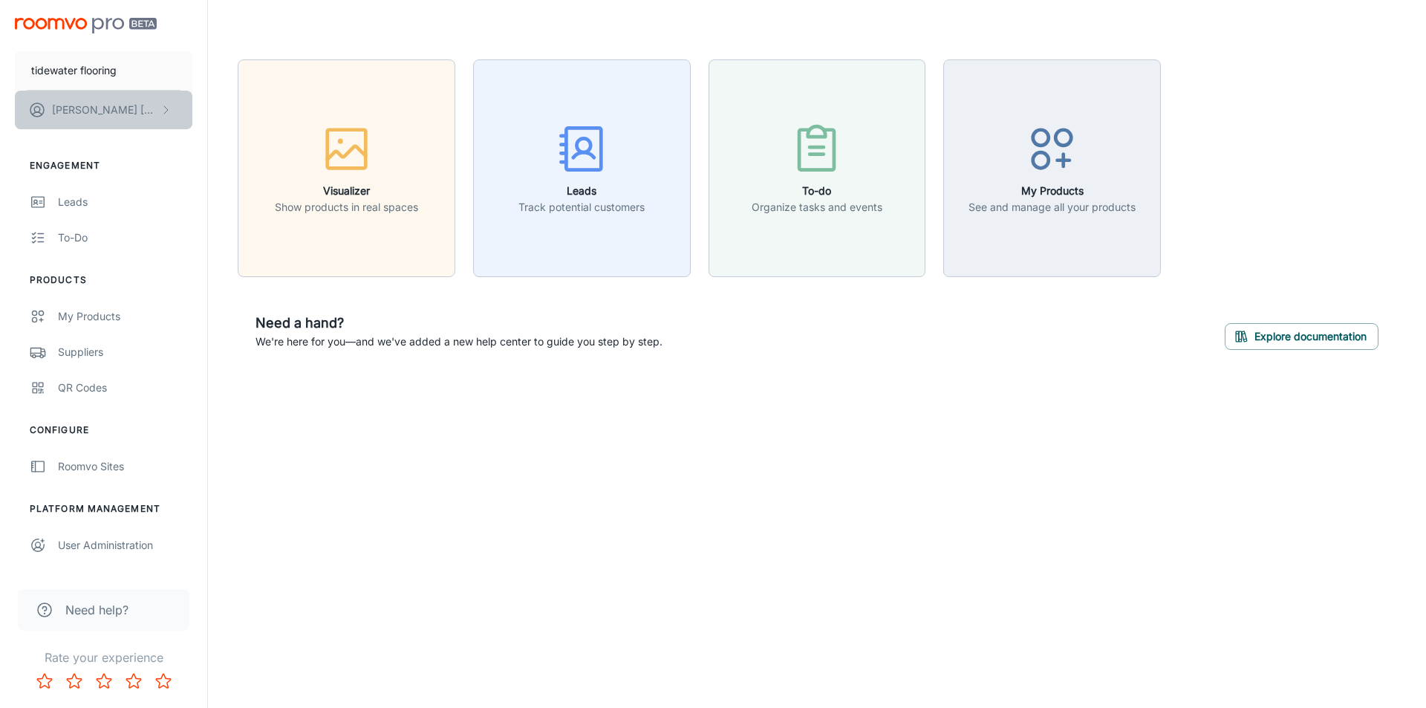
click at [100, 109] on p "Matt Weber" at bounding box center [104, 110] width 105 height 16
click at [200, 293] on div at bounding box center [713, 354] width 1426 height 708
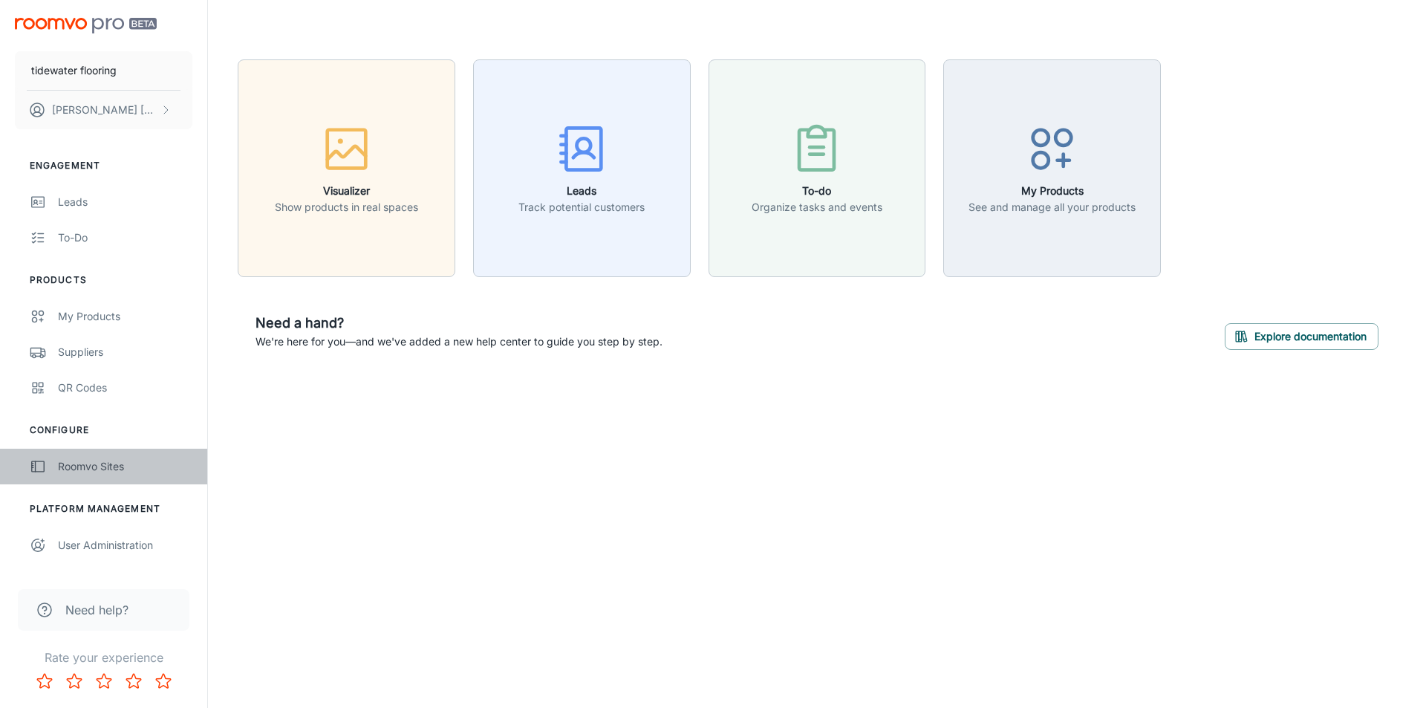
click at [71, 466] on div "Roomvo Sites" at bounding box center [125, 466] width 134 height 16
click at [74, 474] on div "Roomvo Sites" at bounding box center [125, 466] width 134 height 16
click at [1276, 333] on button "Explore documentation" at bounding box center [1302, 336] width 154 height 27
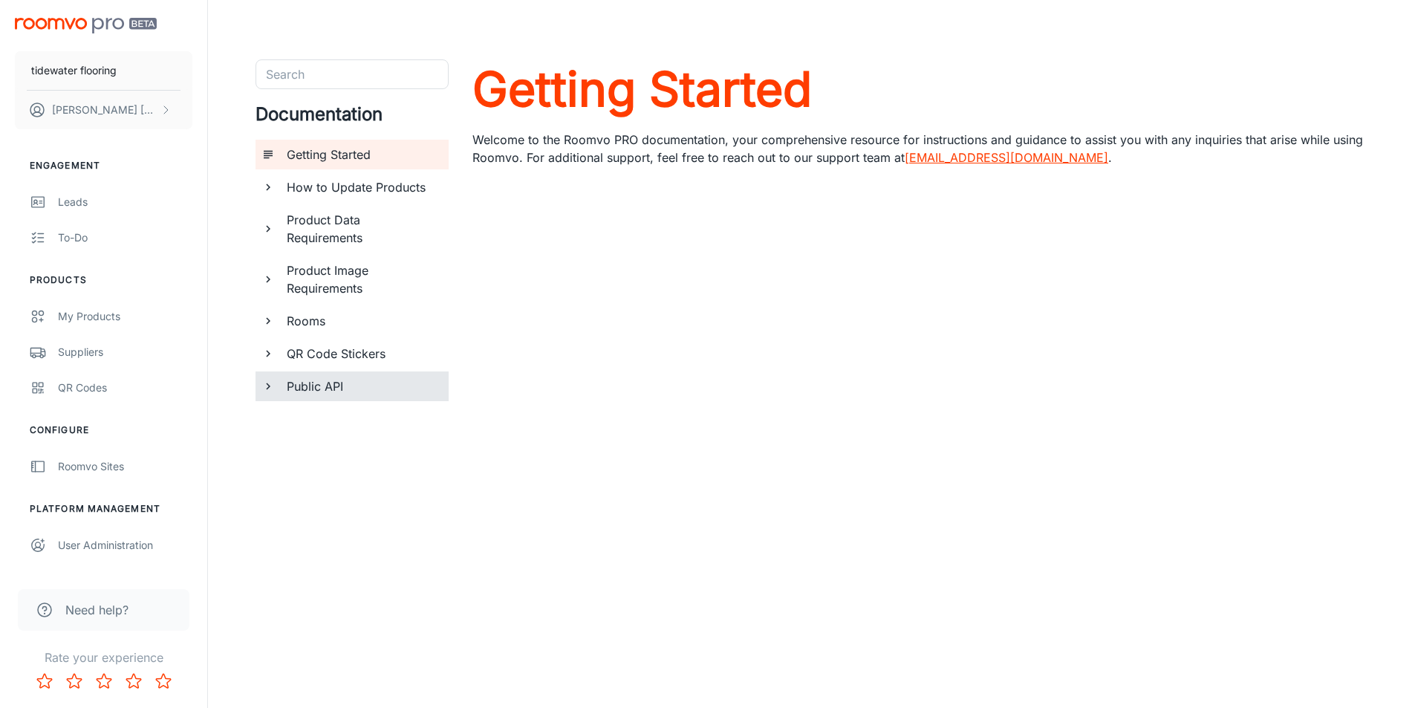
click at [318, 393] on h6 "Public API" at bounding box center [362, 386] width 150 height 18
click at [342, 447] on h6 "Using Roomvo API" at bounding box center [367, 452] width 137 height 18
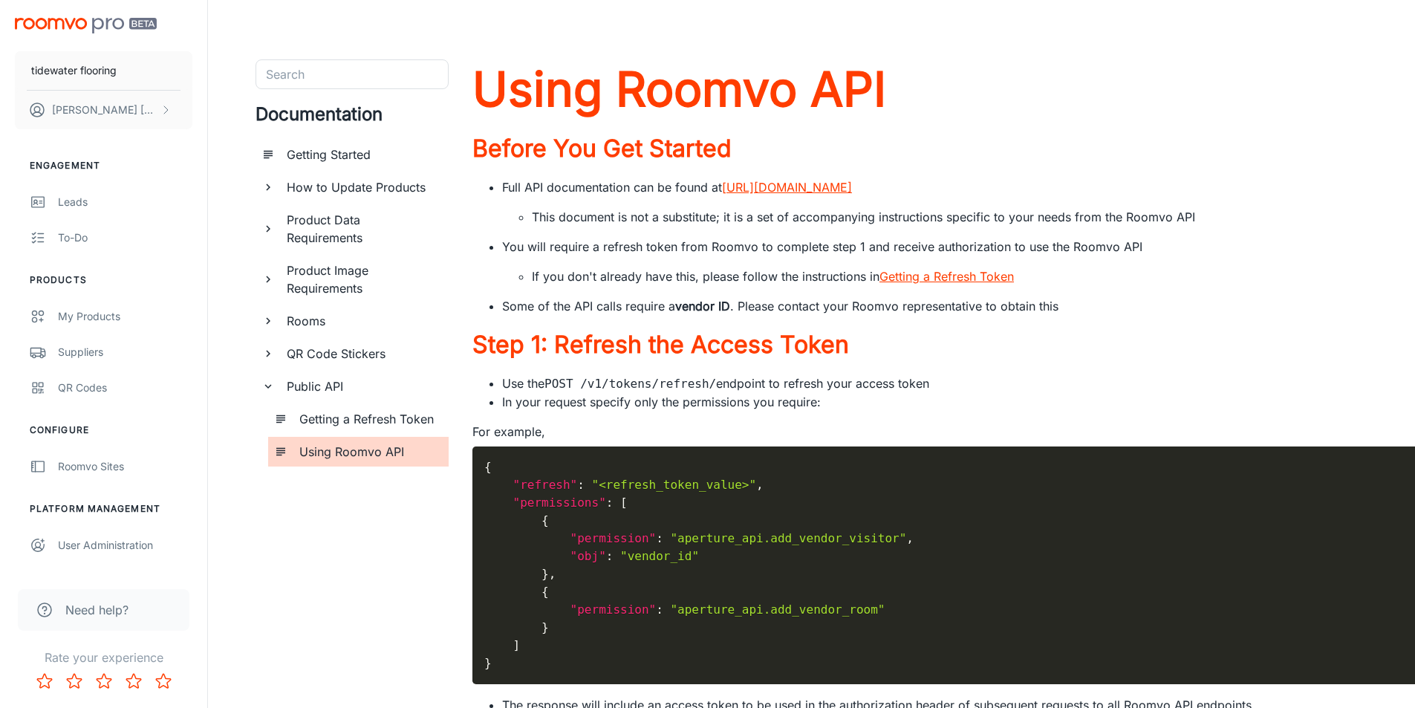
click at [316, 191] on h6 "How to Update Products" at bounding box center [362, 187] width 150 height 18
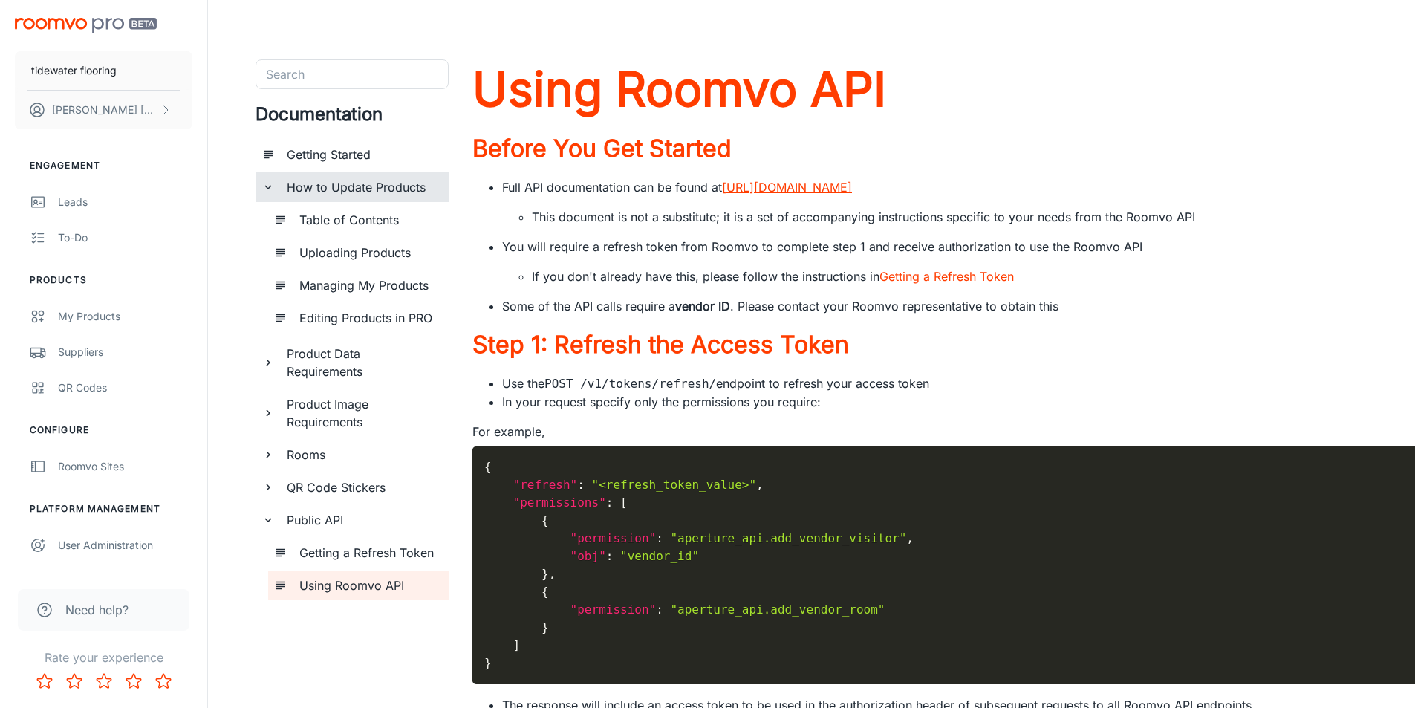
click at [316, 149] on h6 "Getting Started" at bounding box center [362, 155] width 150 height 18
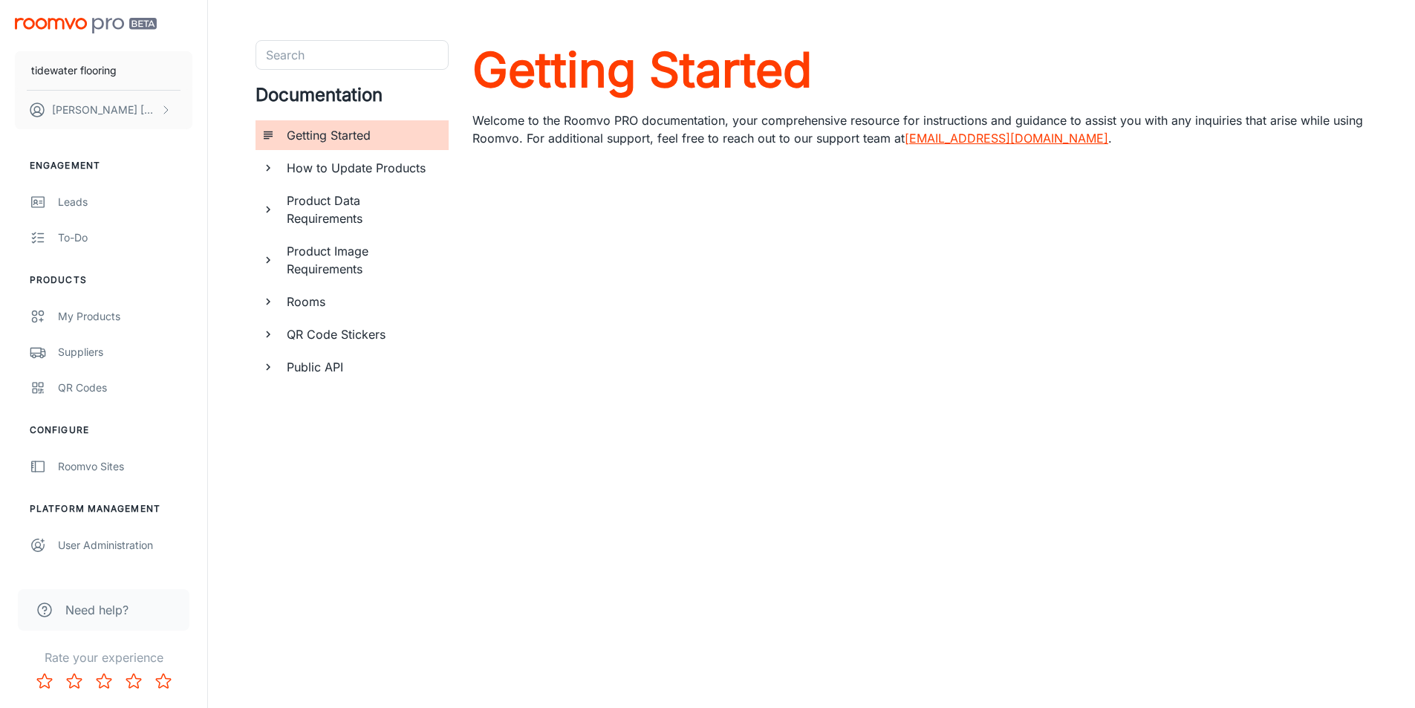
scroll to position [27, 0]
